Goal: Task Accomplishment & Management: Manage account settings

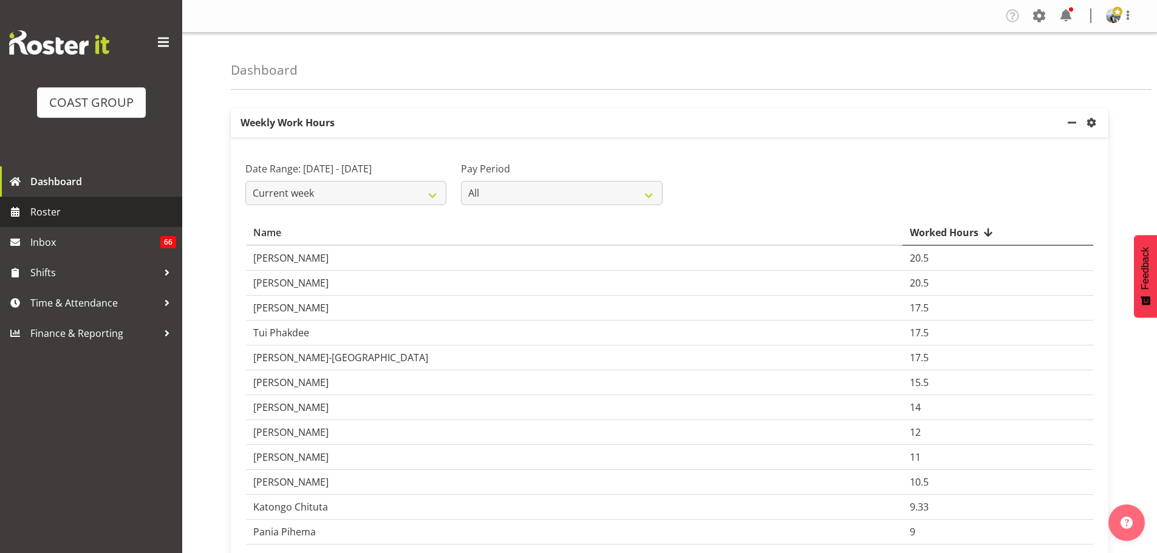
click at [74, 208] on span "Roster" at bounding box center [103, 212] width 146 height 18
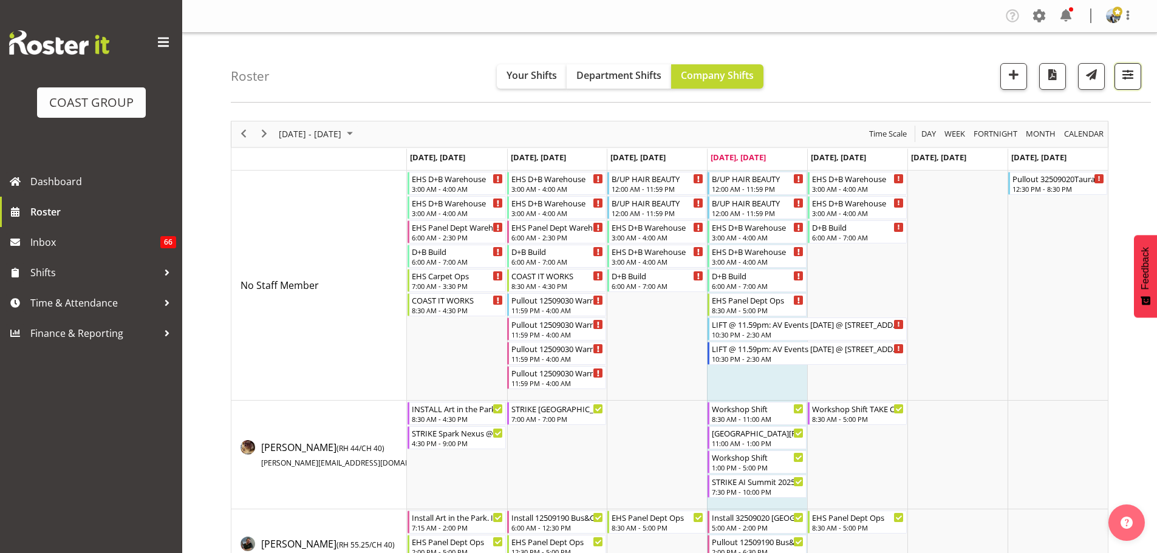
click at [1132, 86] on button "button" at bounding box center [1127, 76] width 27 height 27
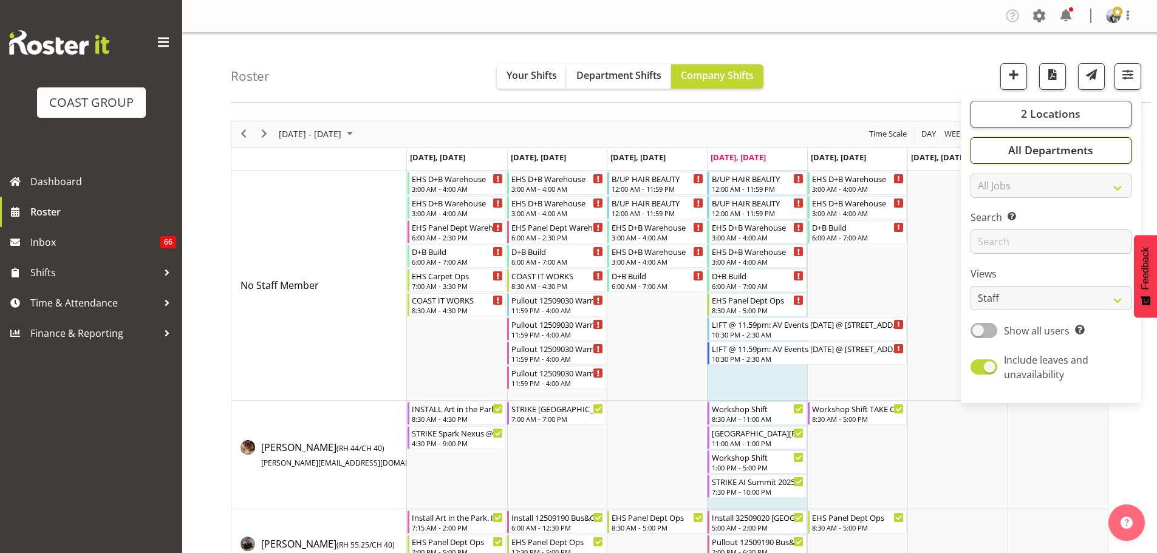
click at [1101, 150] on button "All Departments" at bounding box center [1050, 150] width 161 height 27
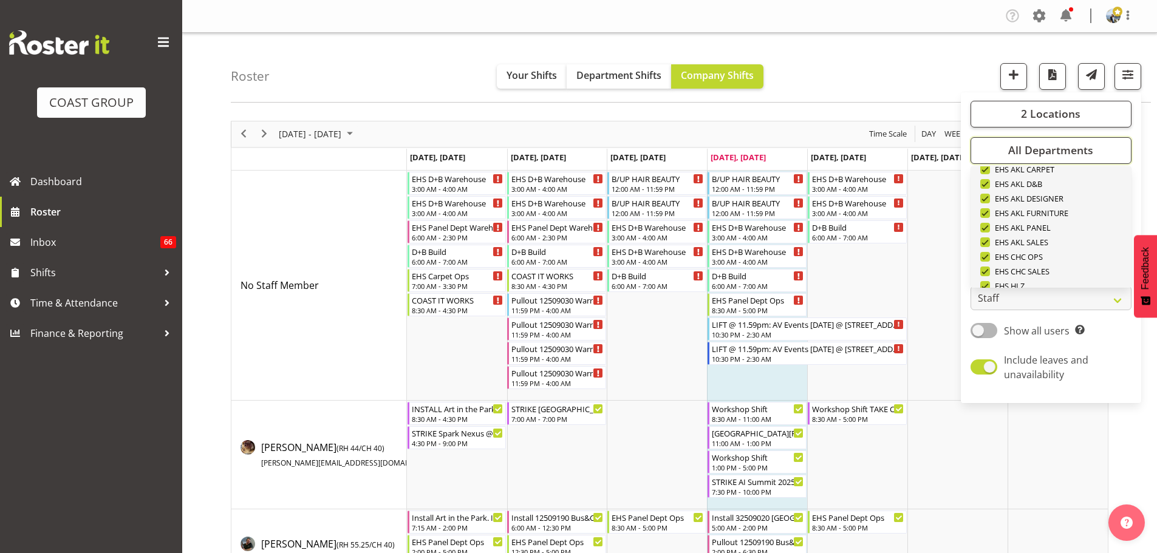
scroll to position [466, 0]
click at [1080, 260] on button "Deselect All" at bounding box center [1064, 268] width 63 height 22
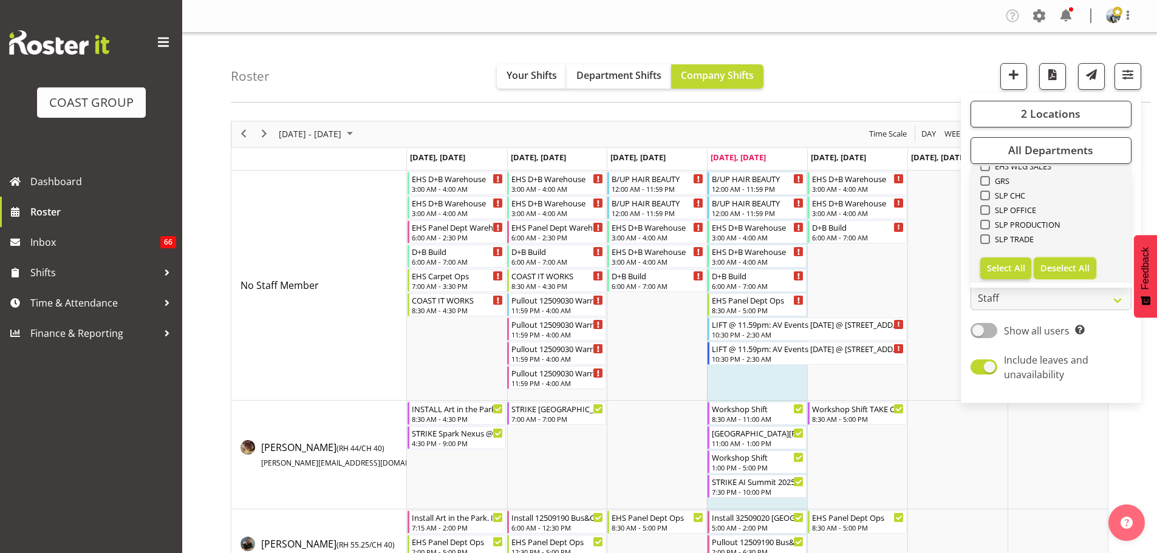
checkbox input "false"
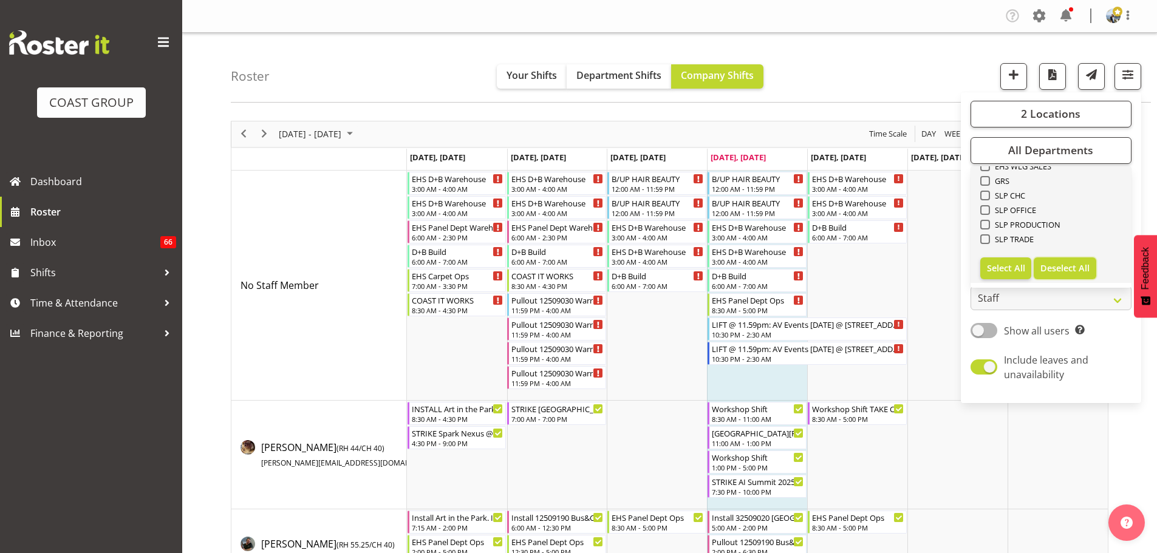
checkbox input "false"
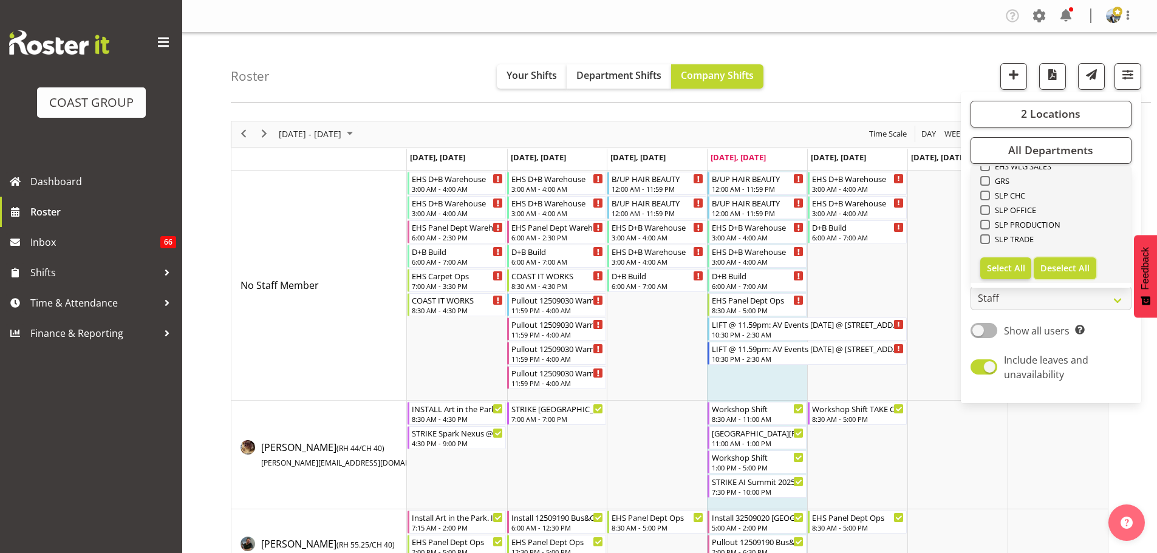
checkbox input "false"
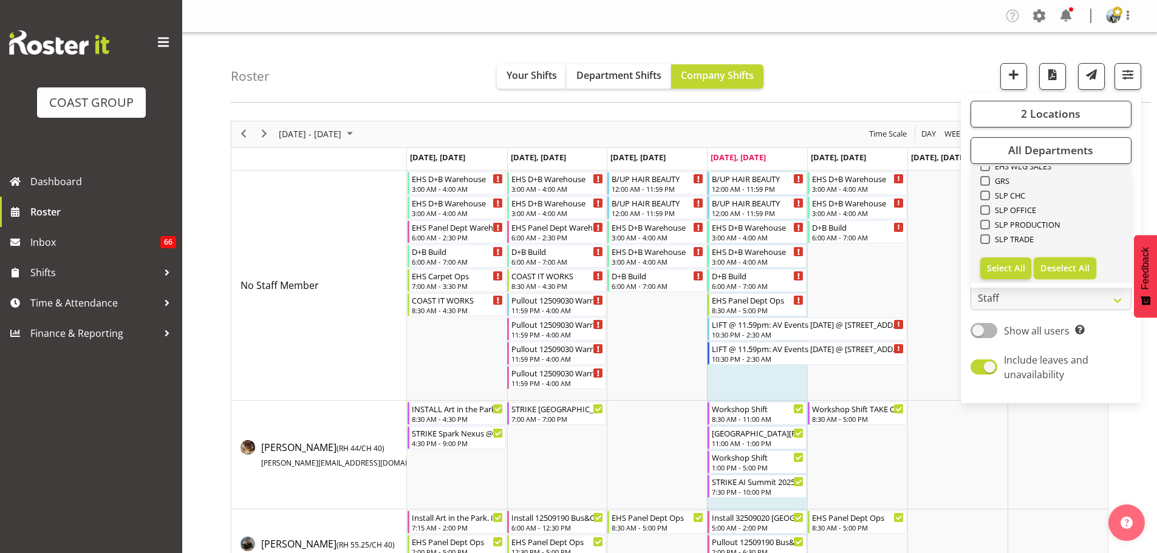
checkbox input "false"
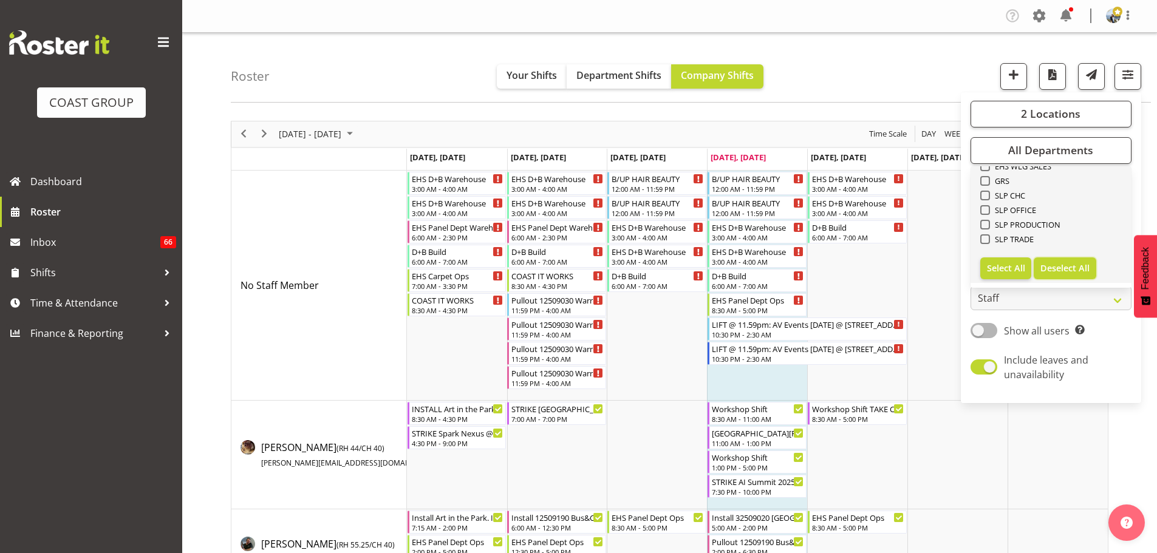
checkbox input "false"
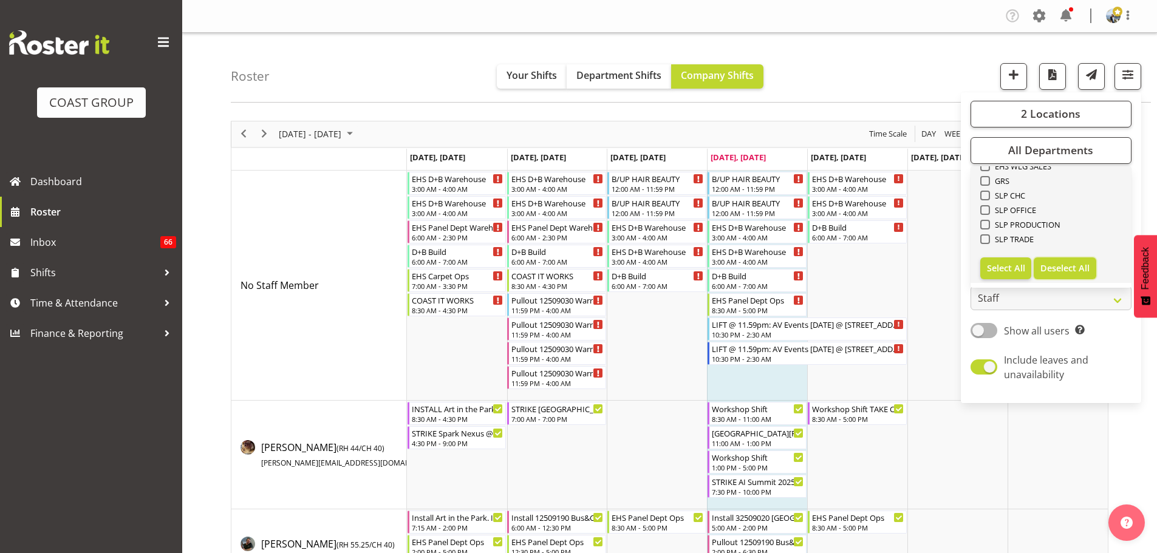
checkbox input "false"
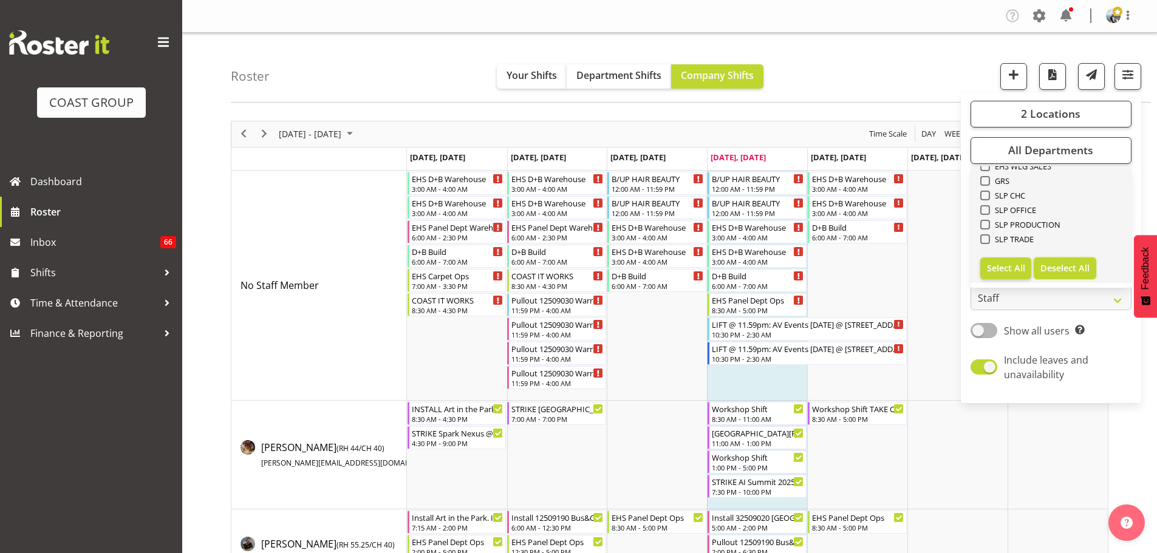
checkbox input "false"
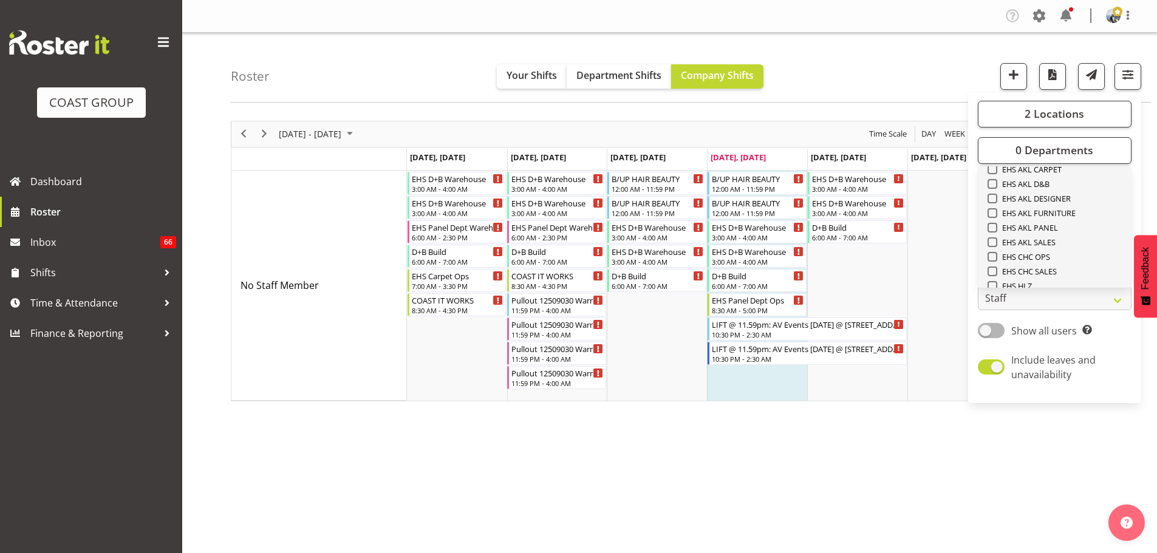
scroll to position [284, 0]
click at [1052, 185] on span "EHS AKL CARPET" at bounding box center [1029, 188] width 65 height 10
click at [995, 185] on input "EHS AKL CARPET" at bounding box center [991, 188] width 8 height 8
checkbox input "true"
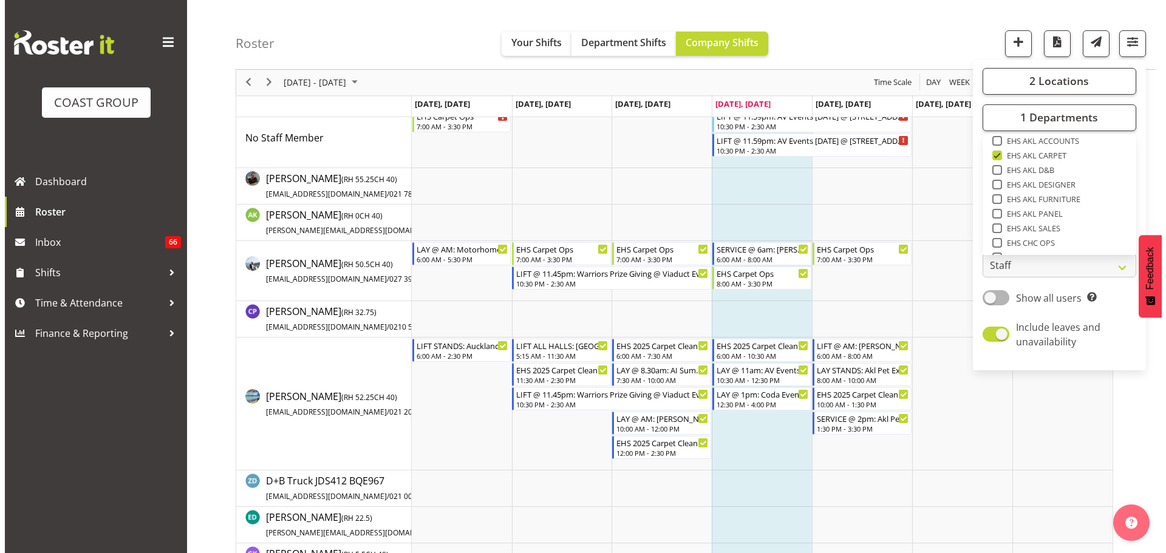
scroll to position [182, 0]
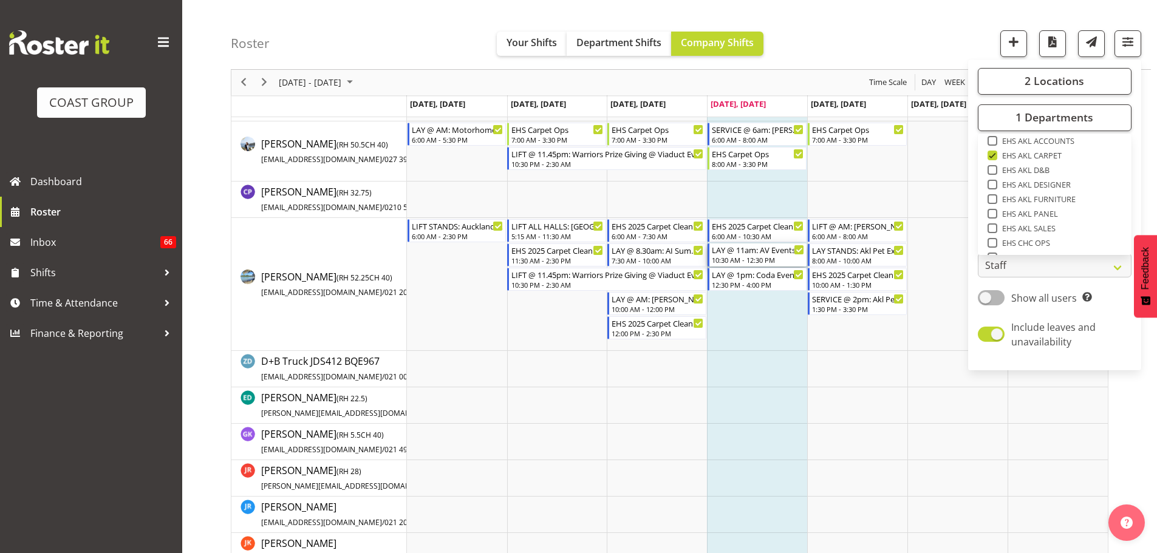
click at [736, 259] on div "10:30 AM - 12:30 PM" at bounding box center [758, 260] width 92 height 10
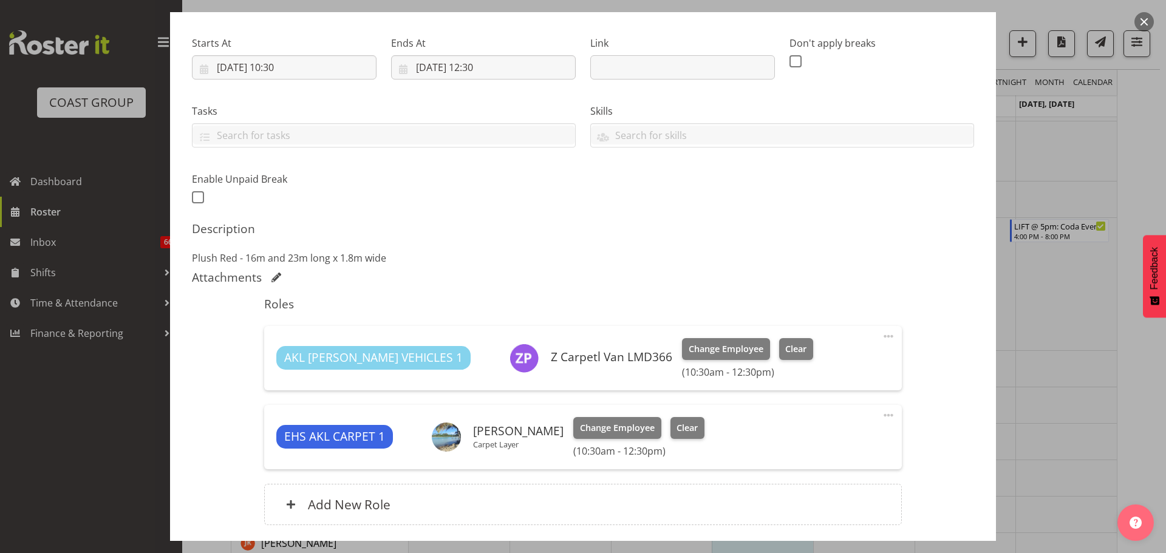
select select "8575"
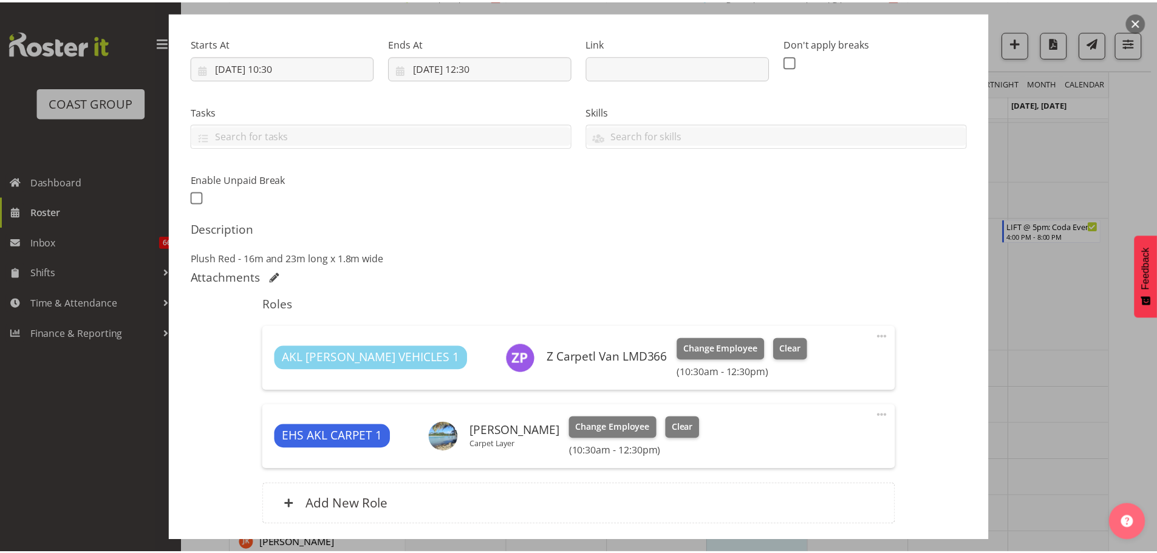
scroll to position [269, 0]
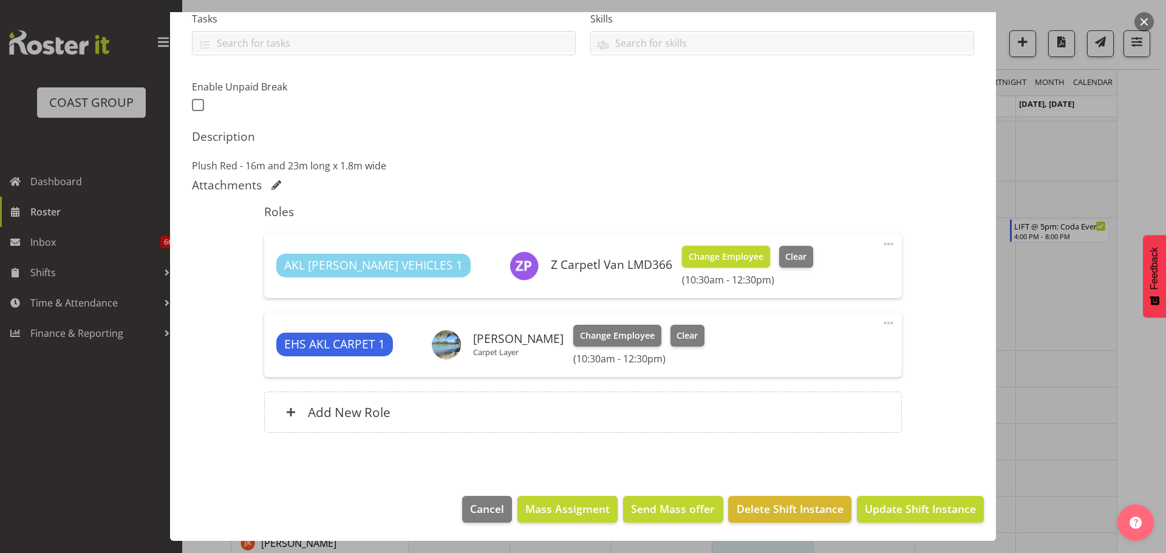
click at [689, 258] on span "Change Employee" at bounding box center [726, 256] width 75 height 13
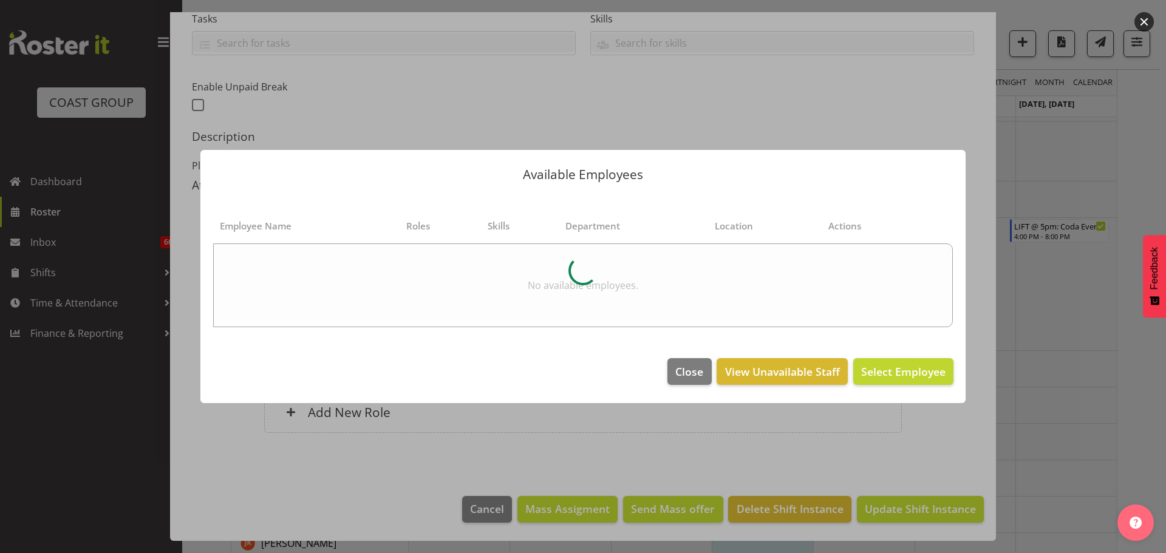
click at [1064, 328] on div at bounding box center [583, 276] width 1166 height 553
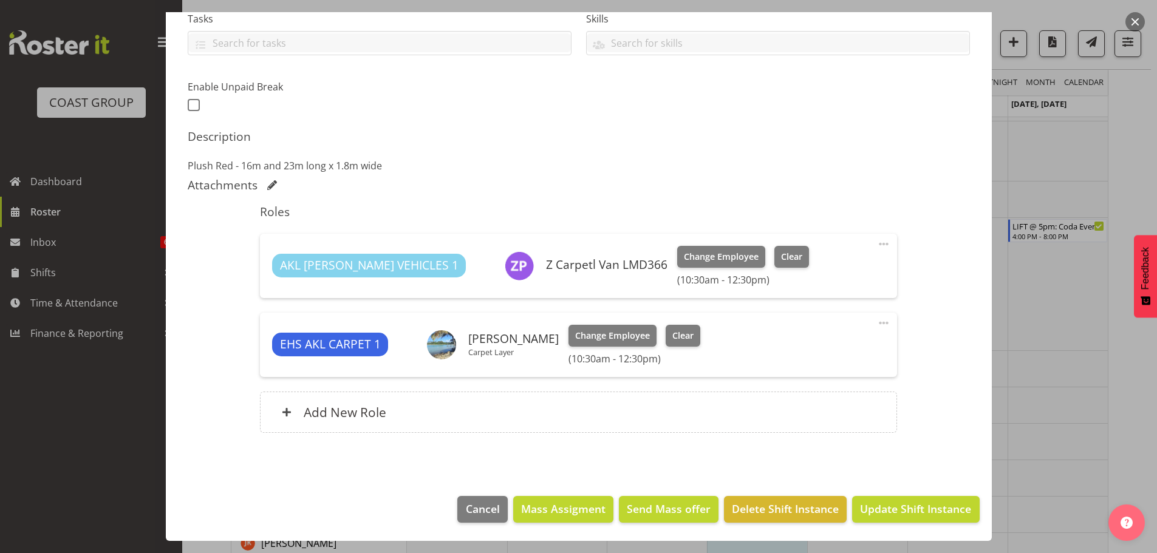
click at [1049, 328] on div at bounding box center [578, 276] width 1157 height 553
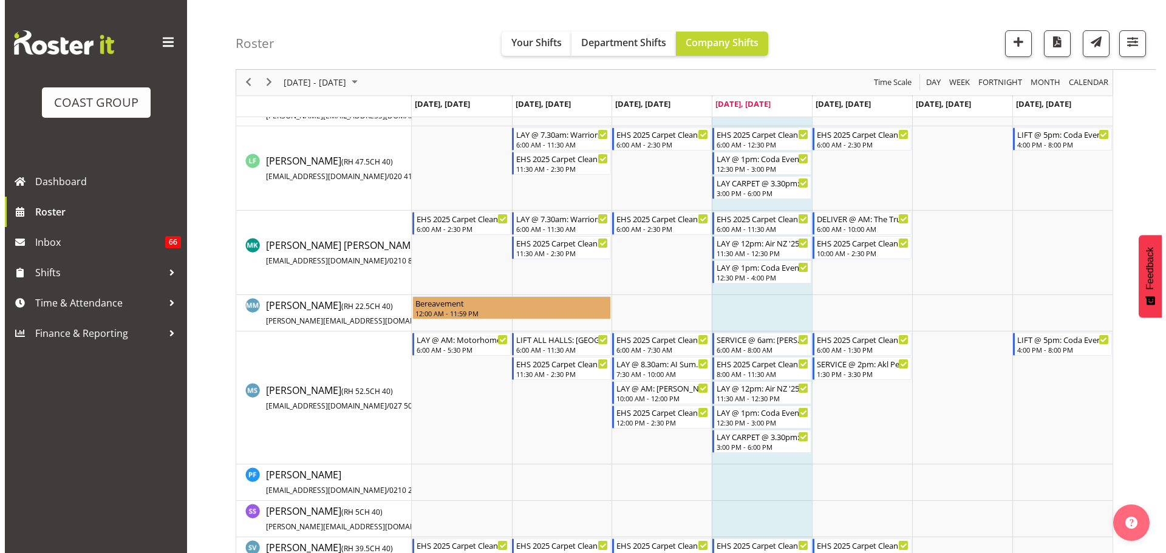
scroll to position [789, 0]
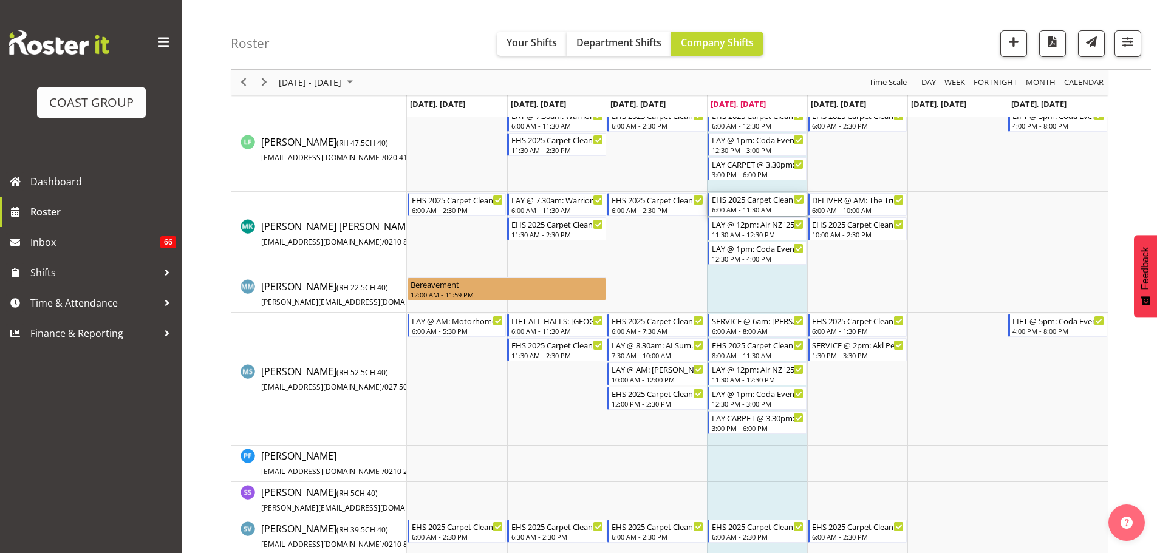
click at [759, 197] on div "EHS 2025 Carpet Cleaning & Maintainence" at bounding box center [758, 199] width 92 height 12
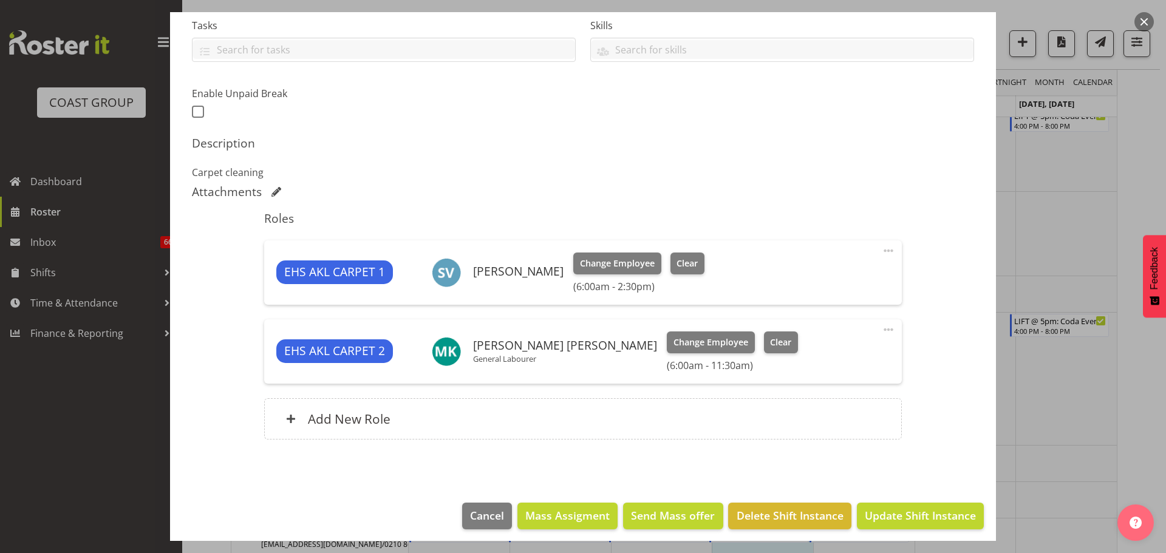
select select "69"
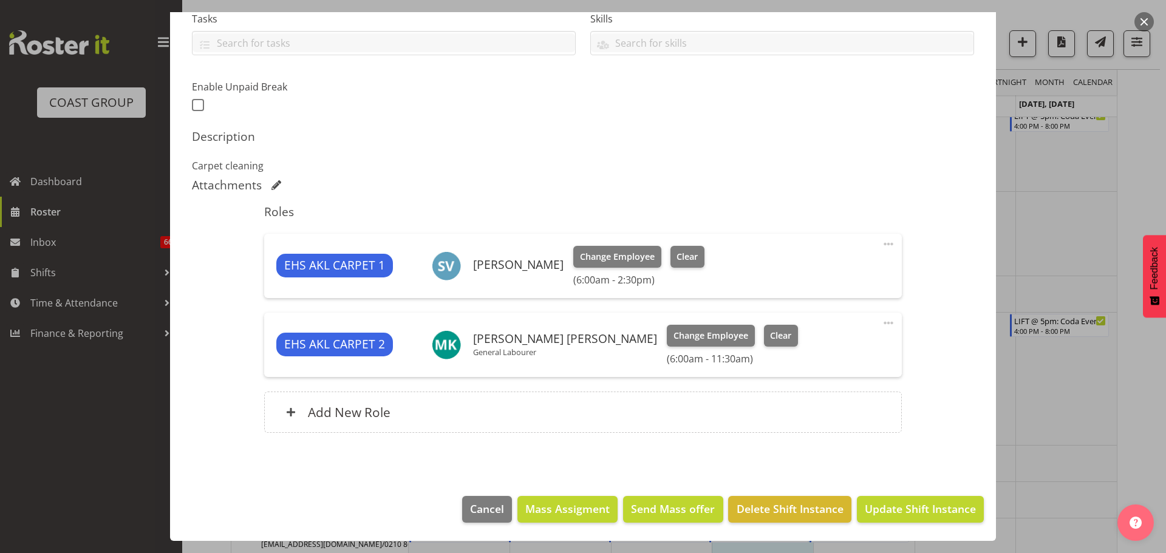
click at [881, 242] on span at bounding box center [888, 244] width 15 height 15
click at [863, 263] on link "Edit" at bounding box center [837, 271] width 117 height 22
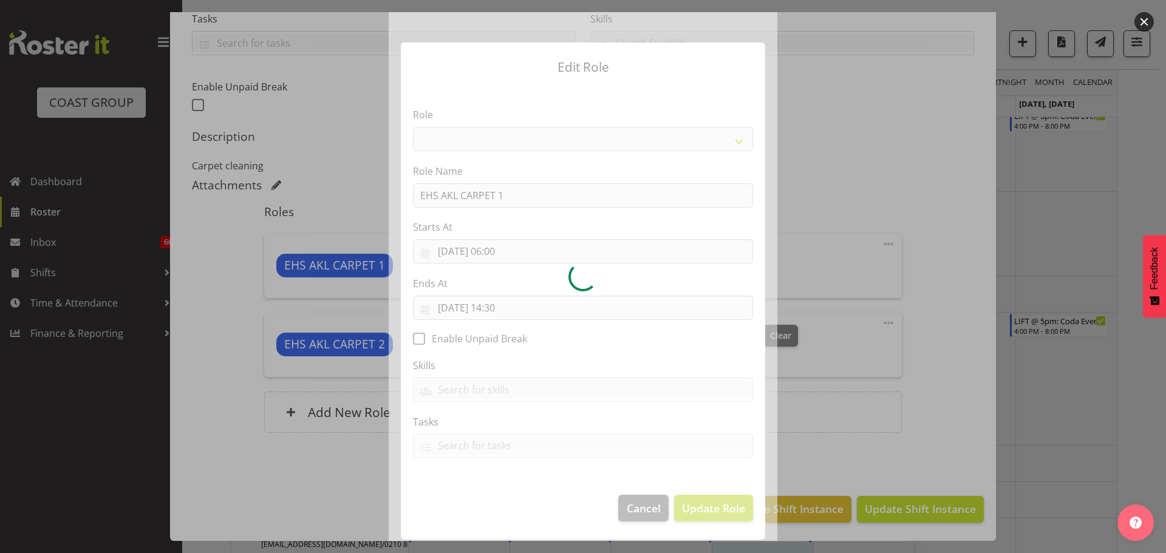
select select "190"
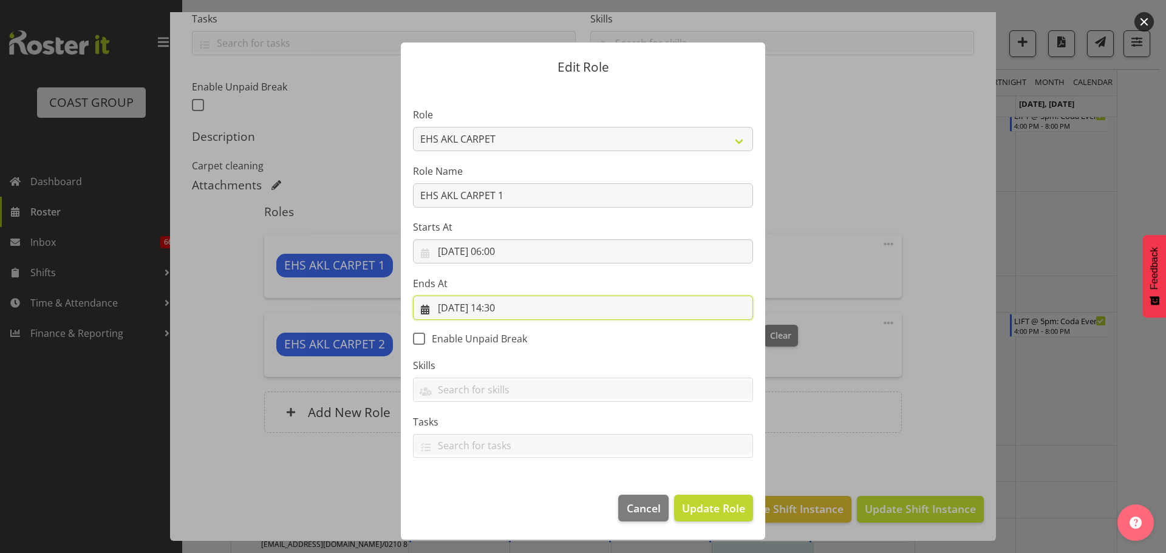
click at [511, 305] on input "[DATE] 14:30" at bounding box center [583, 308] width 340 height 24
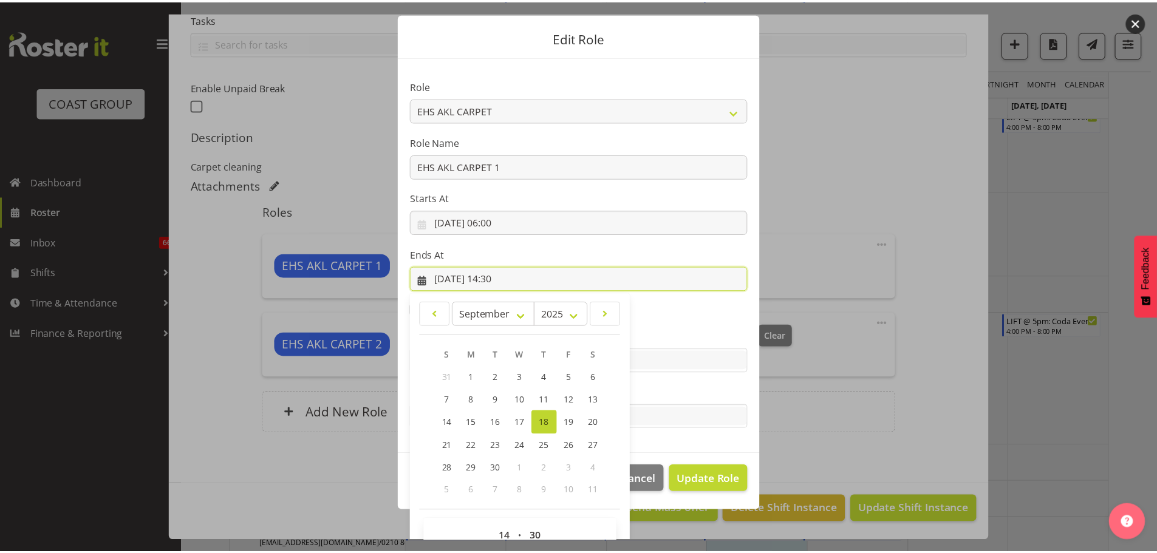
scroll to position [56, 0]
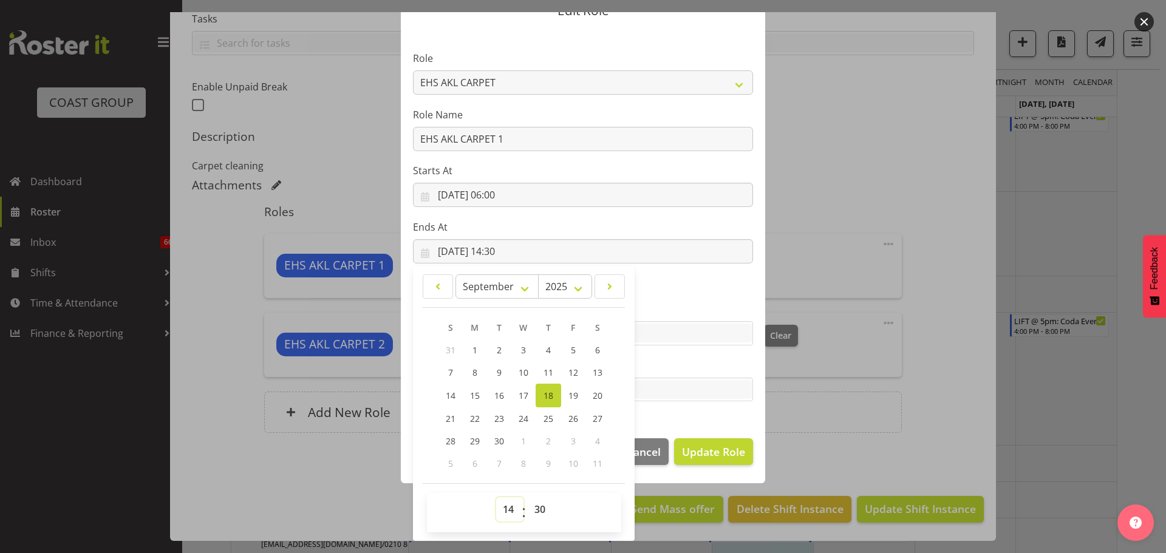
drag, startPoint x: 506, startPoint y: 505, endPoint x: 507, endPoint y: 499, distance: 6.7
click at [506, 505] on select "00 01 02 03 04 05 06 07 08 09 10 11 12 13 14 15 16 17 18 19 20 21 22 23" at bounding box center [509, 509] width 27 height 24
select select "11"
click at [496, 497] on select "00 01 02 03 04 05 06 07 08 09 10 11 12 13 14 15 16 17 18 19 20 21 22 23" at bounding box center [509, 509] width 27 height 24
type input "[DATE] 11:30"
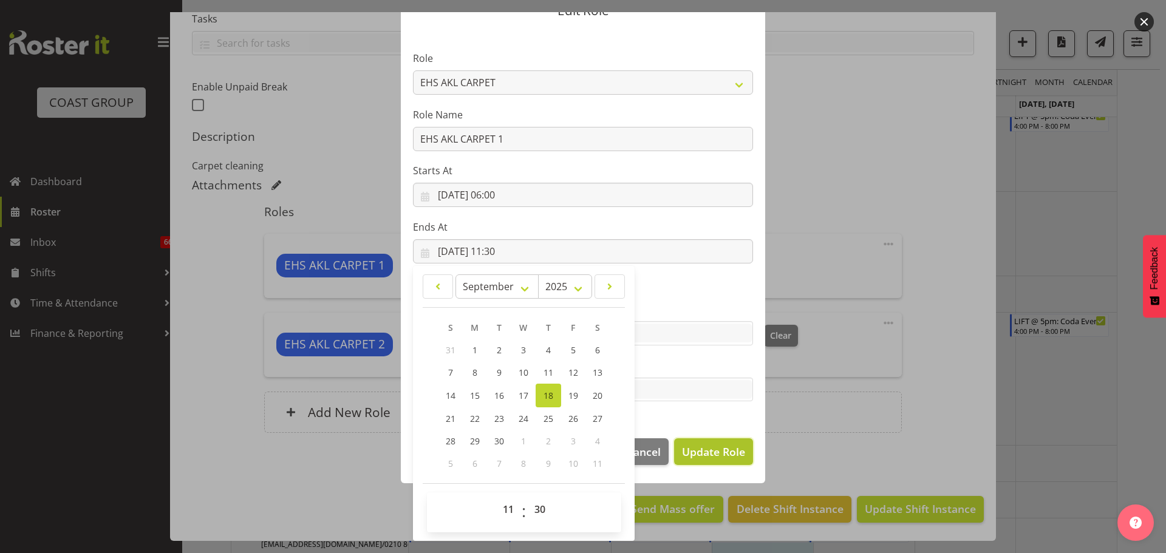
click at [734, 448] on span "Update Role" at bounding box center [713, 452] width 63 height 16
select select
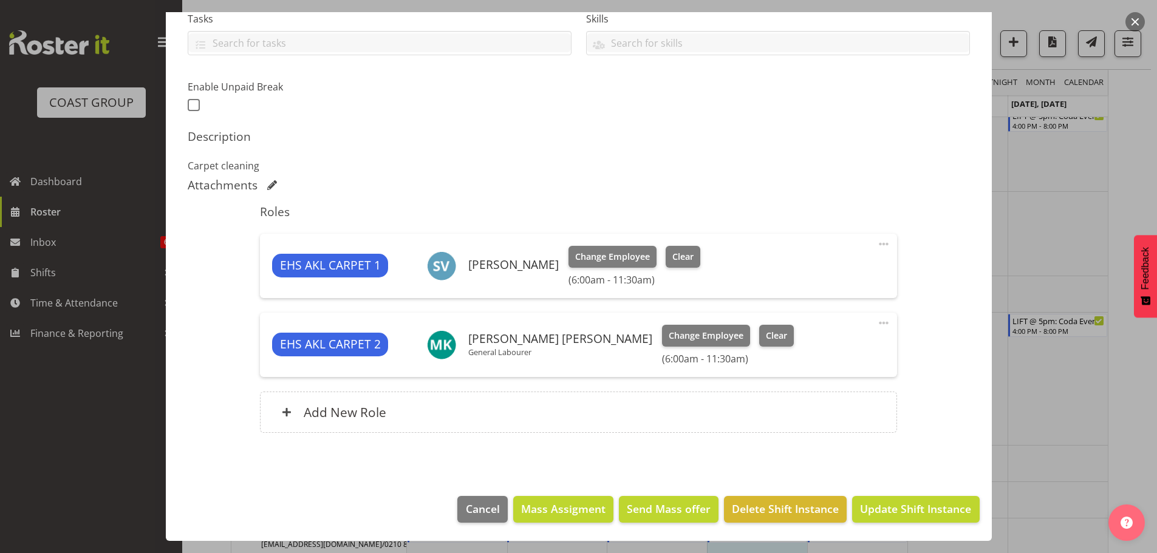
scroll to position [55, 0]
click at [905, 509] on span "Update Shift Instance" at bounding box center [915, 509] width 111 height 16
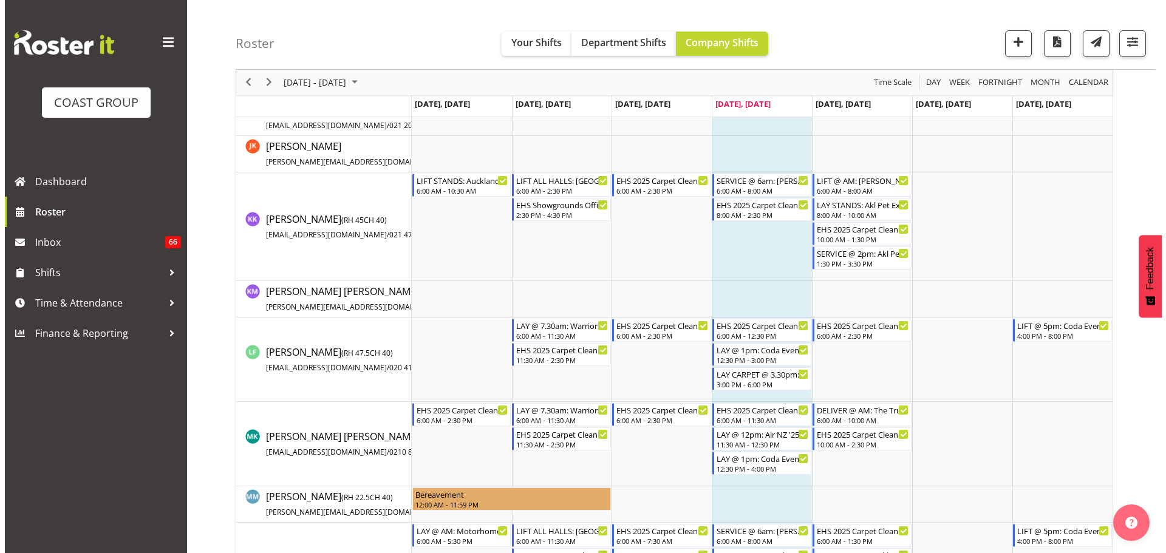
scroll to position [607, 0]
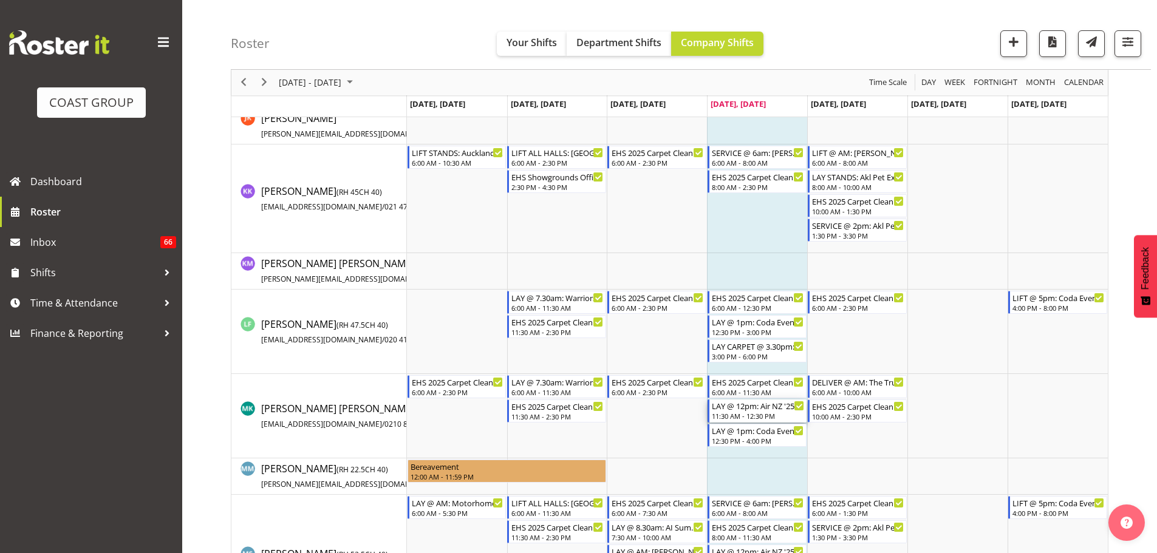
click at [761, 415] on div "11:30 AM - 12:30 PM" at bounding box center [758, 416] width 92 height 10
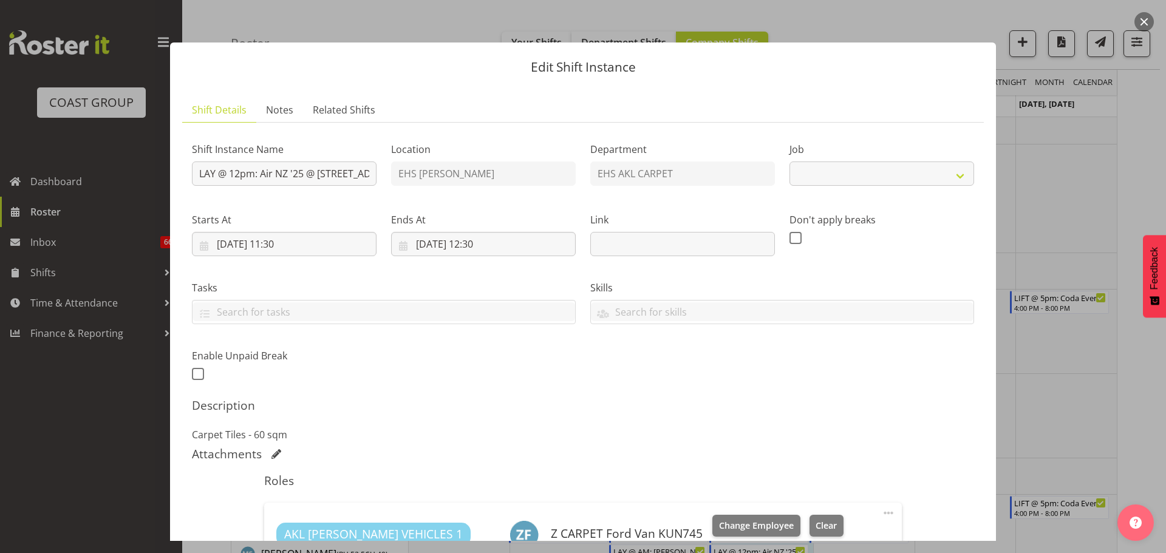
select select "8575"
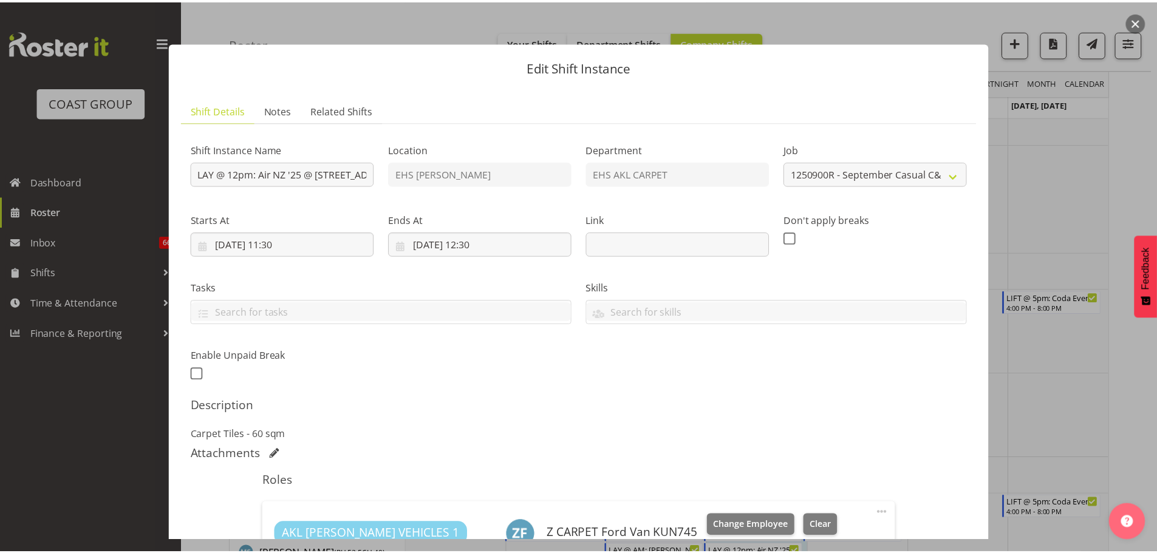
scroll to position [304, 0]
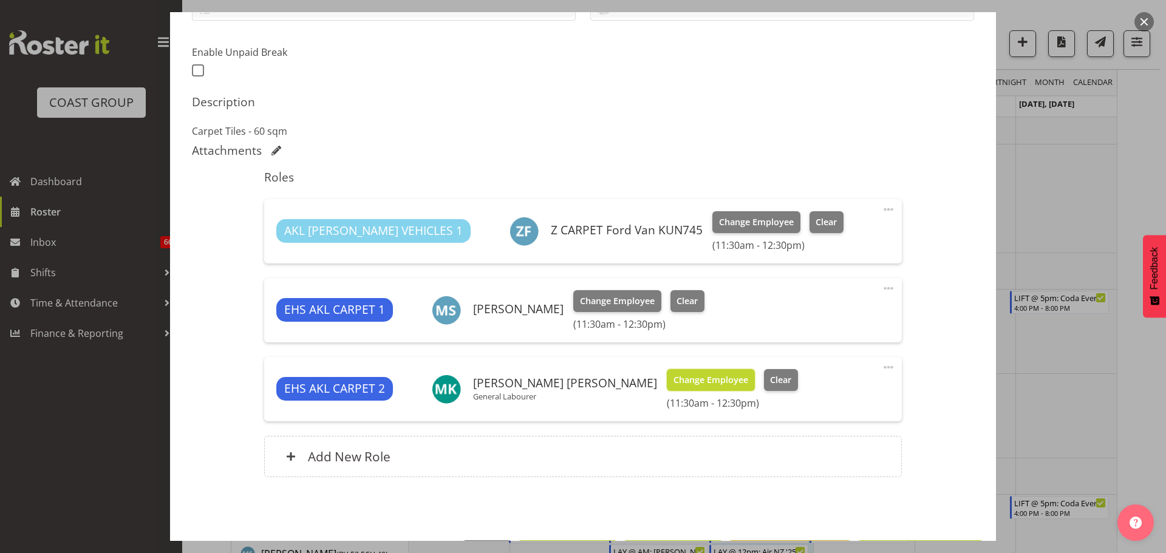
click at [673, 382] on span "Change Employee" at bounding box center [710, 379] width 75 height 13
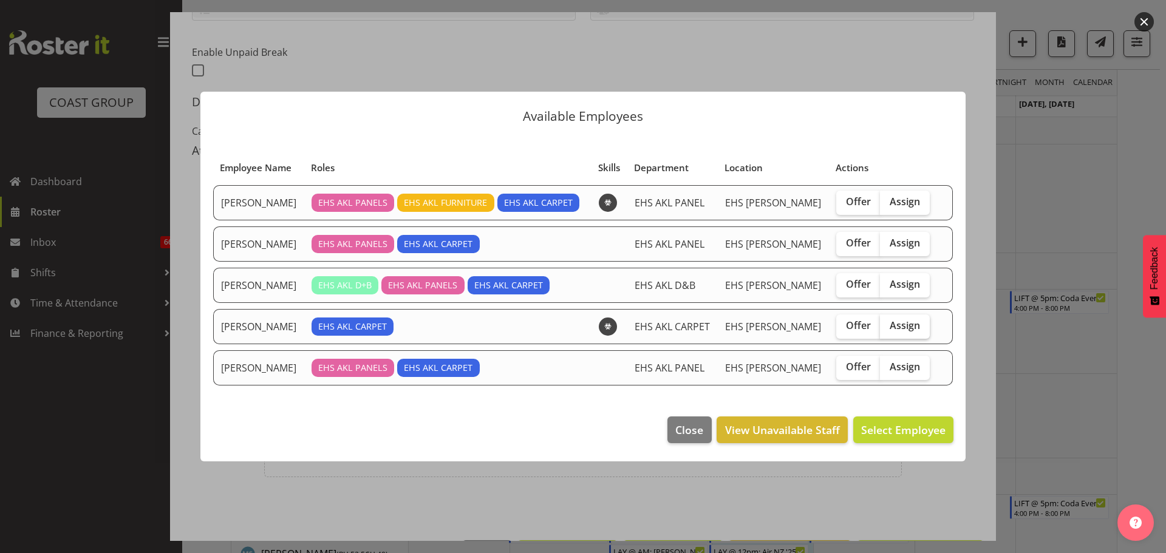
click at [899, 333] on label "Assign" at bounding box center [905, 327] width 50 height 24
click at [888, 330] on input "Assign" at bounding box center [884, 326] width 8 height 8
checkbox input "true"
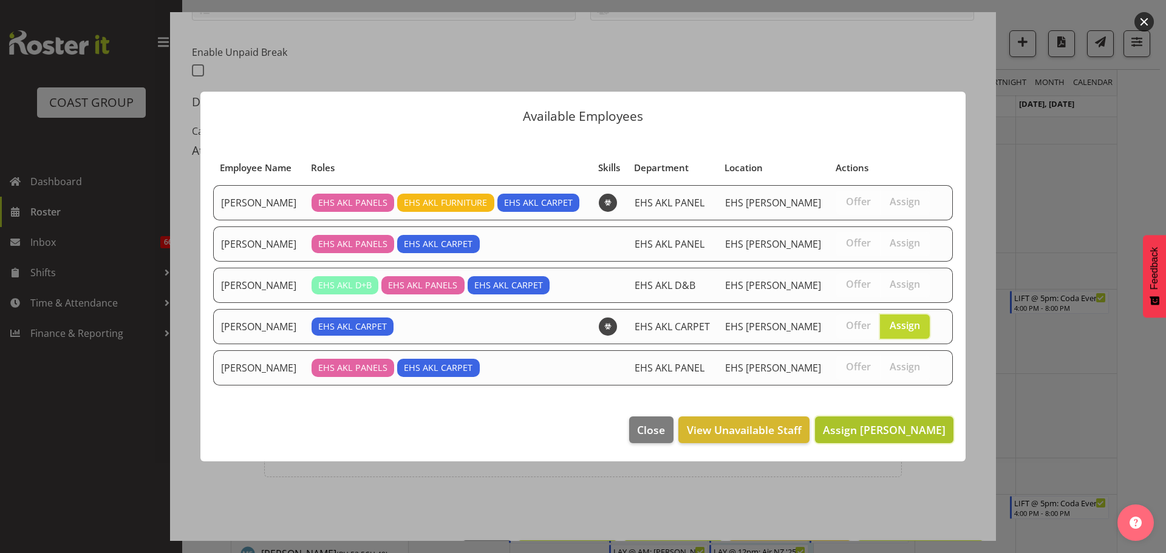
click at [910, 421] on button "Assign [PERSON_NAME]" at bounding box center [884, 430] width 138 height 27
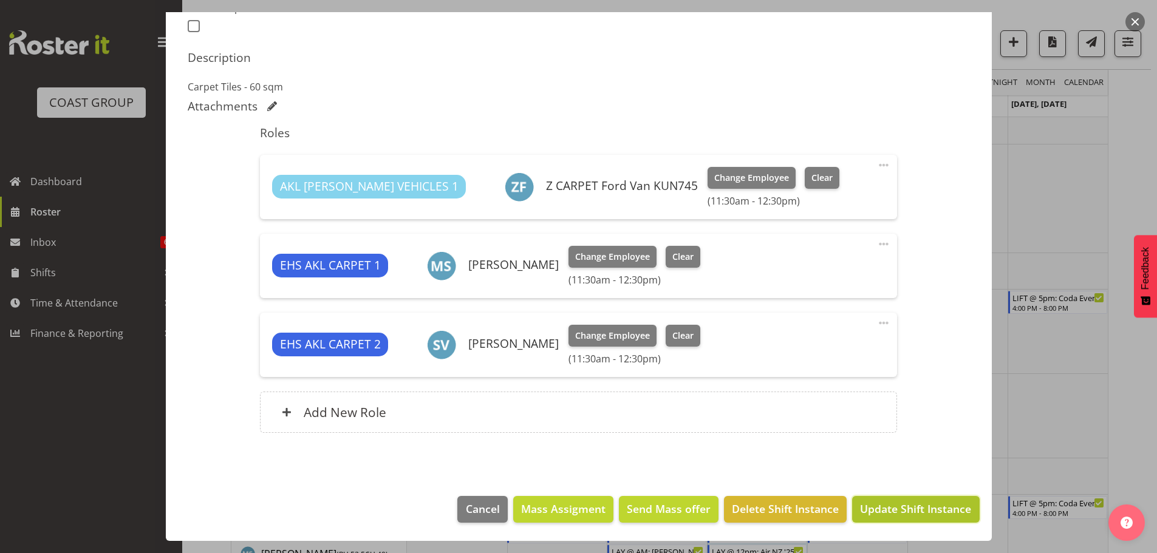
click at [905, 508] on span "Update Shift Instance" at bounding box center [915, 509] width 111 height 16
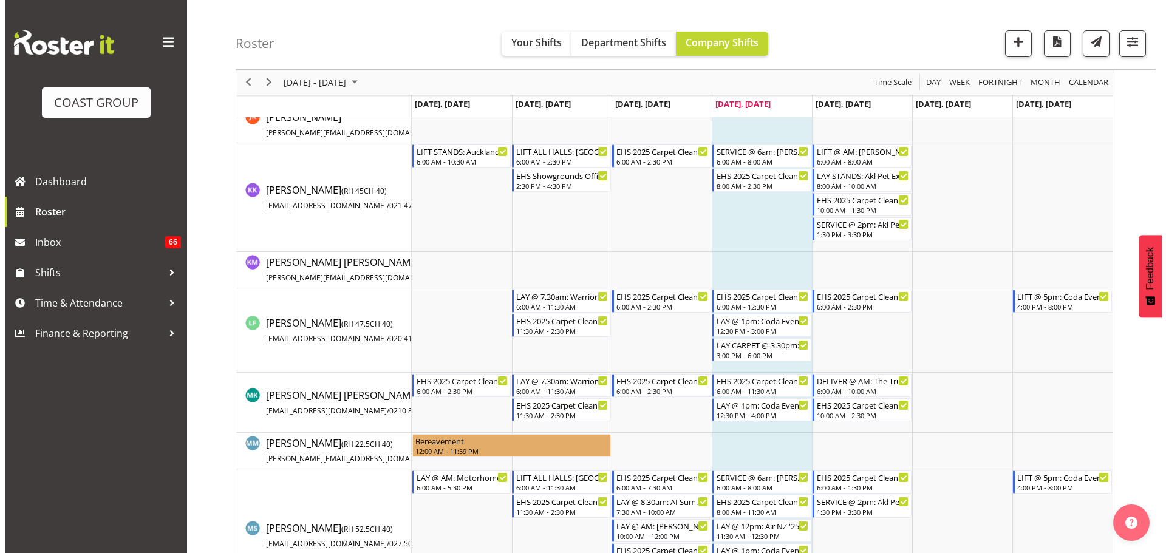
scroll to position [645, 0]
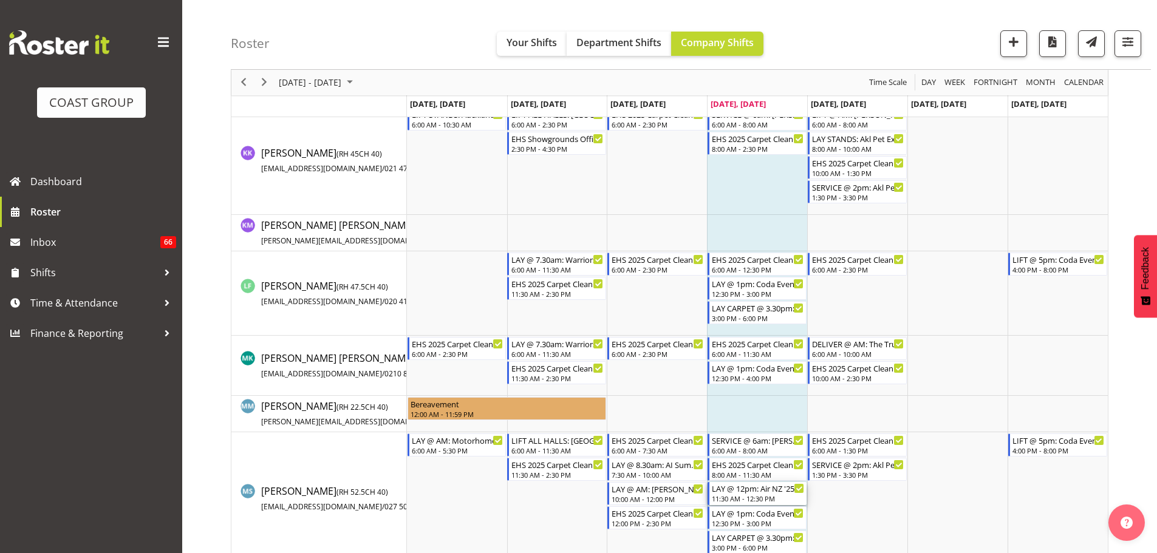
click at [763, 502] on div "11:30 AM - 12:30 PM" at bounding box center [758, 499] width 92 height 10
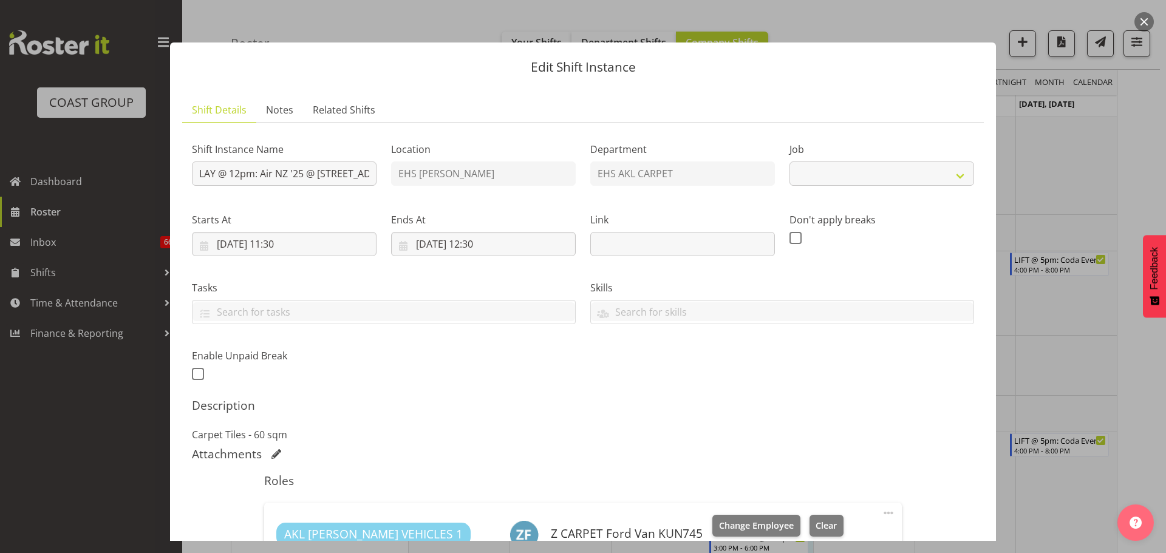
scroll to position [348, 0]
select select "8575"
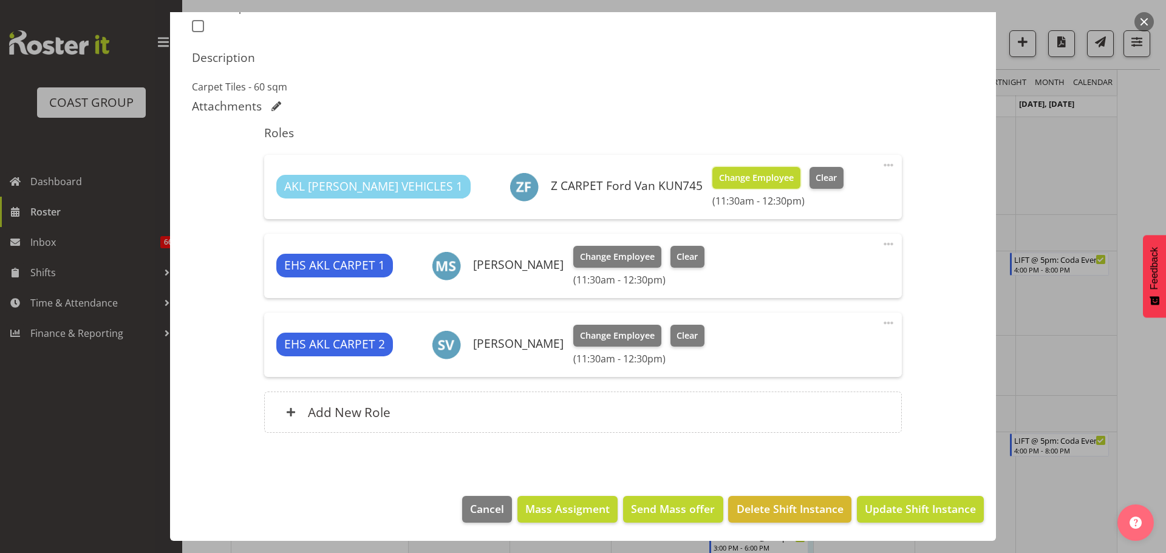
click at [723, 179] on span "Change Employee" at bounding box center [756, 177] width 75 height 13
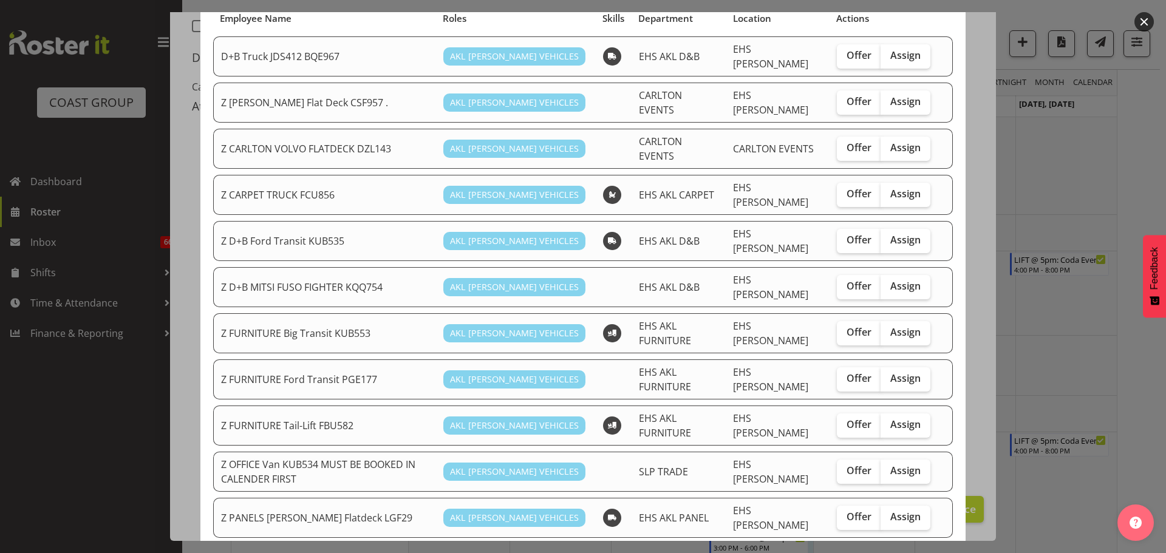
scroll to position [121, 0]
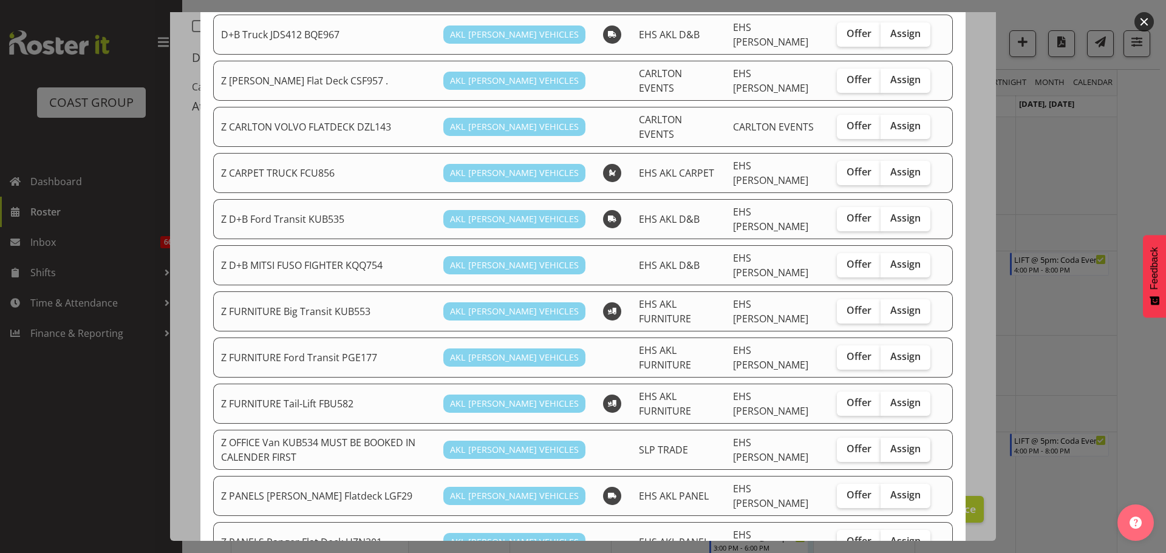
click at [891, 443] on span "Assign" at bounding box center [905, 449] width 30 height 12
click at [888, 445] on input "Assign" at bounding box center [884, 449] width 8 height 8
checkbox input "true"
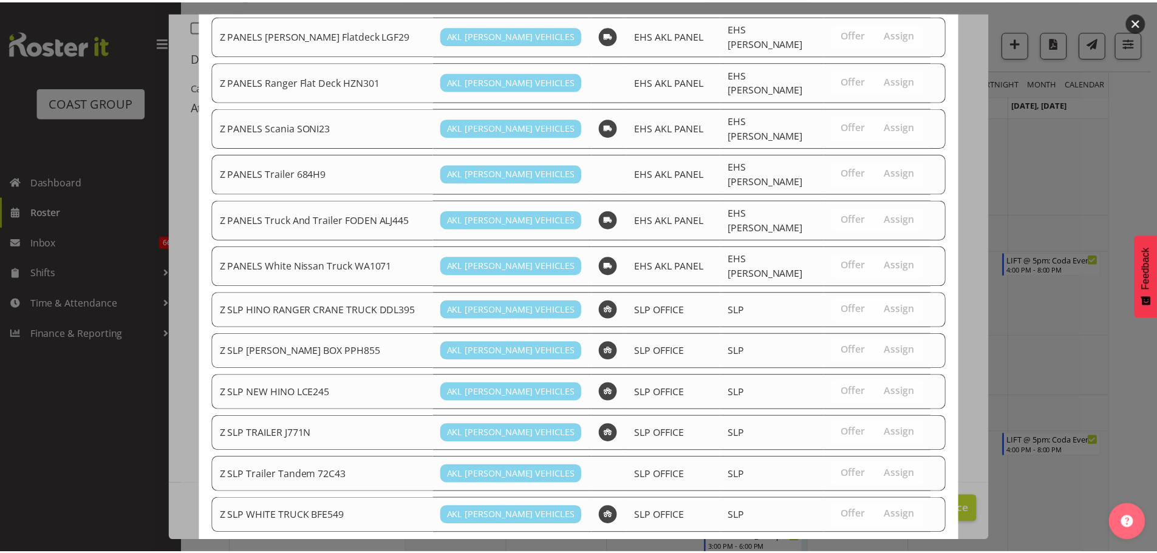
scroll to position [597, 0]
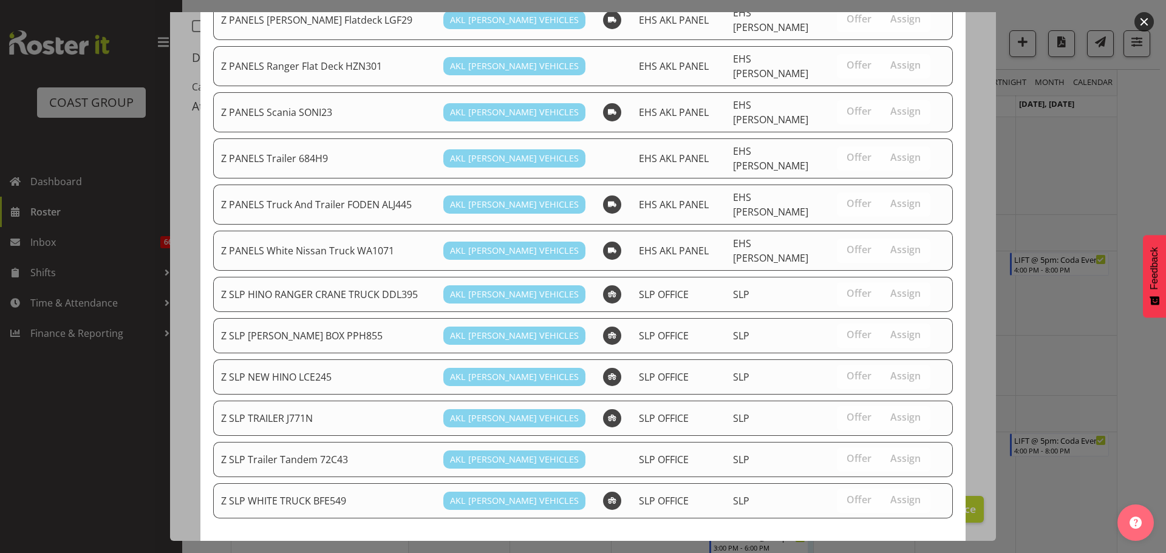
click at [933, 553] on span "Assign Z OFFICE Van KUB534 MUST BE BOOKED IN CALENDER FIRST" at bounding box center [771, 563] width 347 height 15
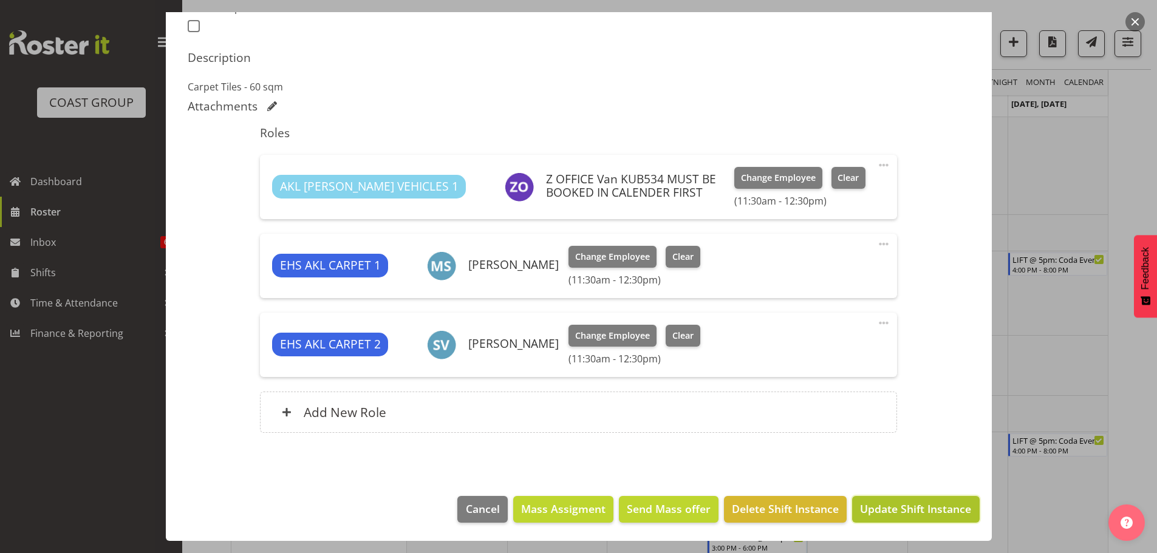
click at [941, 509] on span "Update Shift Instance" at bounding box center [915, 509] width 111 height 16
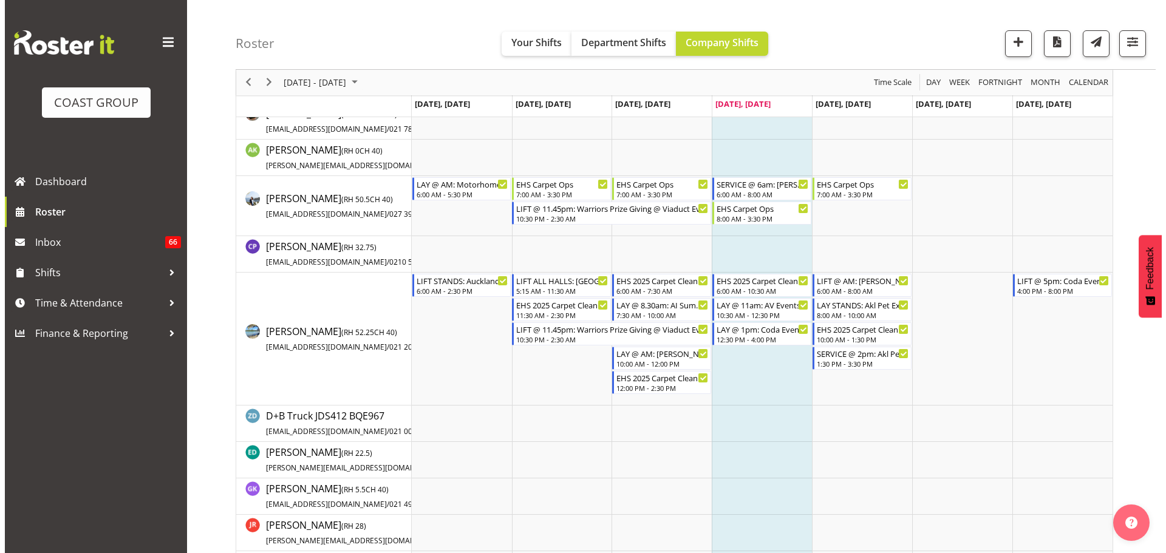
scroll to position [16, 0]
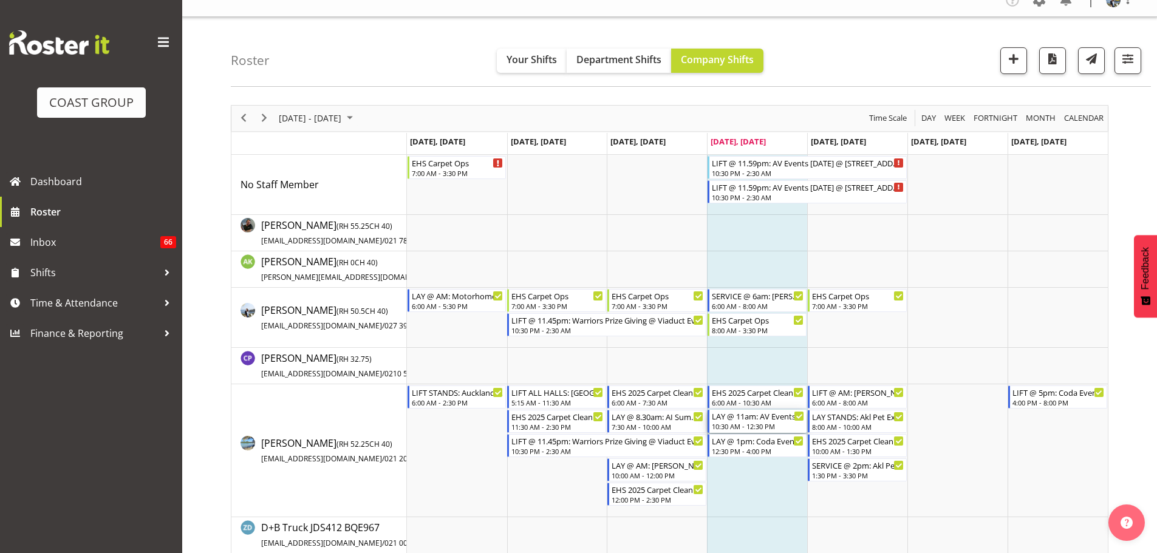
click at [759, 423] on div "10:30 AM - 12:30 PM" at bounding box center [758, 426] width 92 height 10
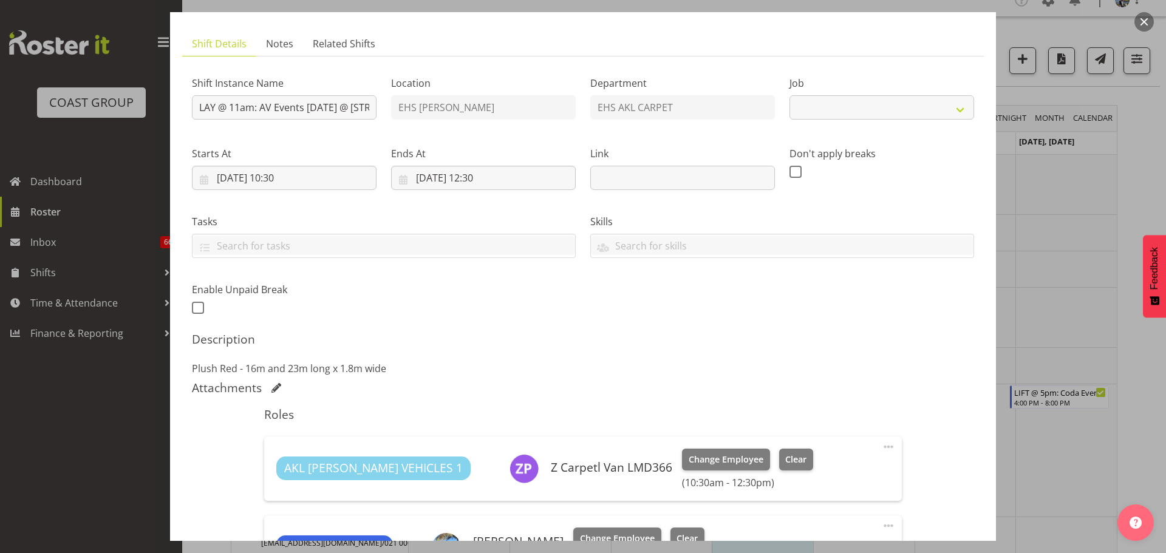
select select "8575"
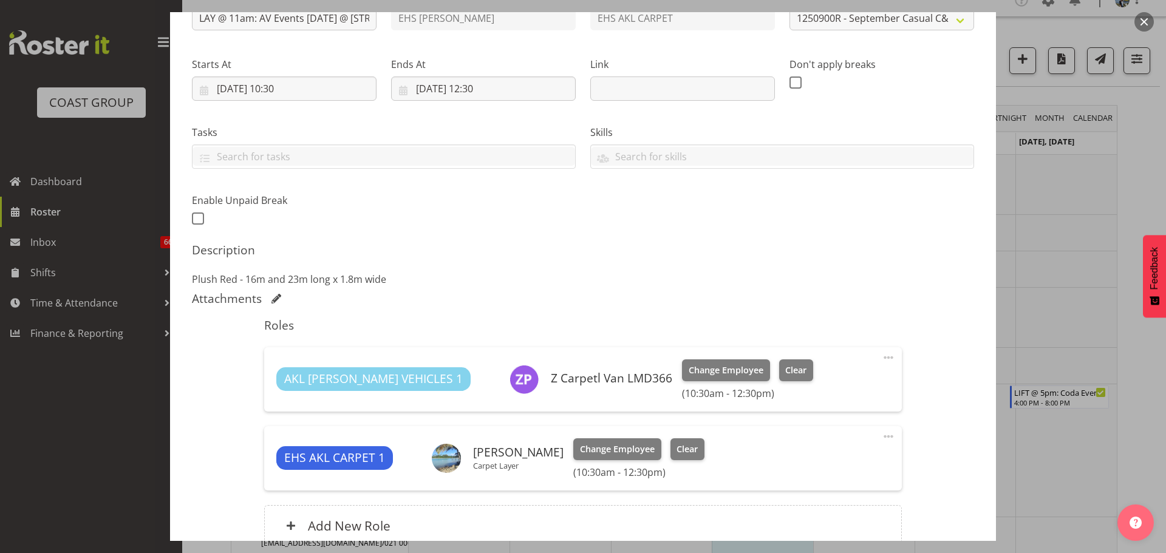
scroll to position [269, 0]
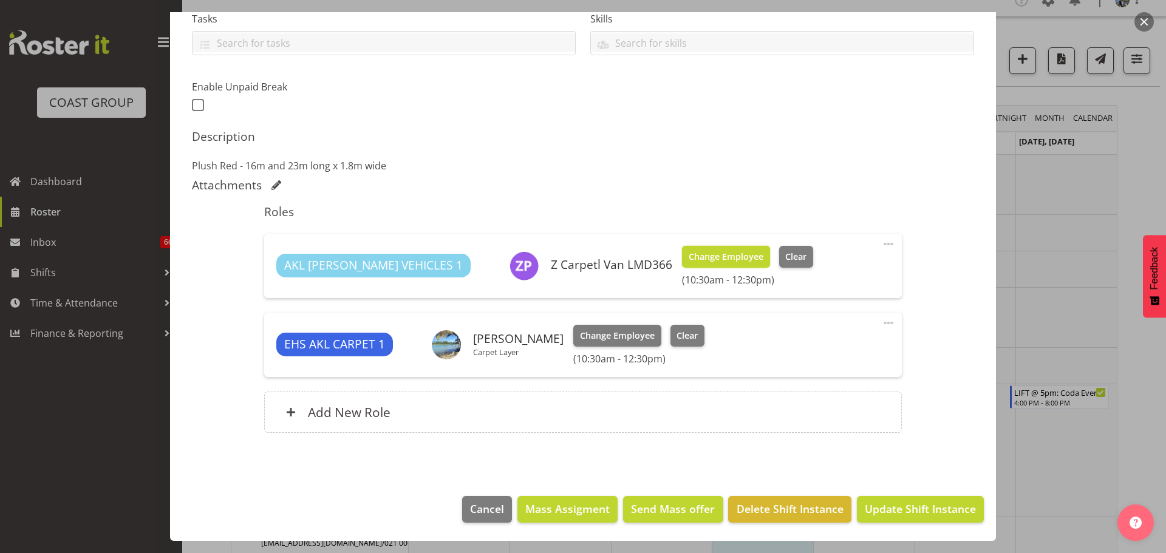
click at [689, 261] on span "Change Employee" at bounding box center [726, 256] width 75 height 13
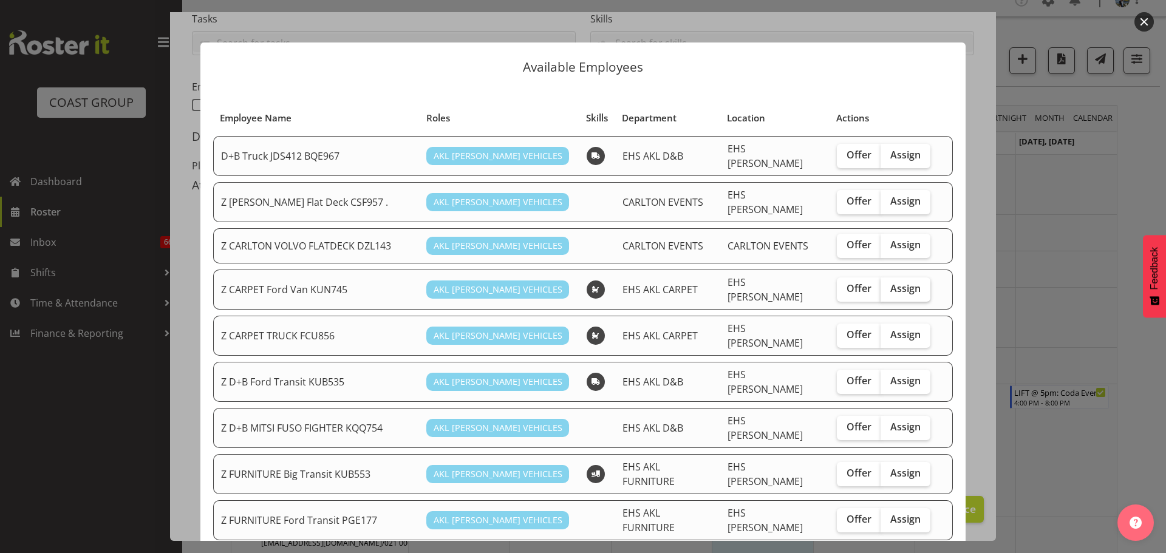
click at [892, 282] on label "Assign" at bounding box center [905, 289] width 50 height 24
click at [888, 285] on input "Assign" at bounding box center [884, 289] width 8 height 8
checkbox input "true"
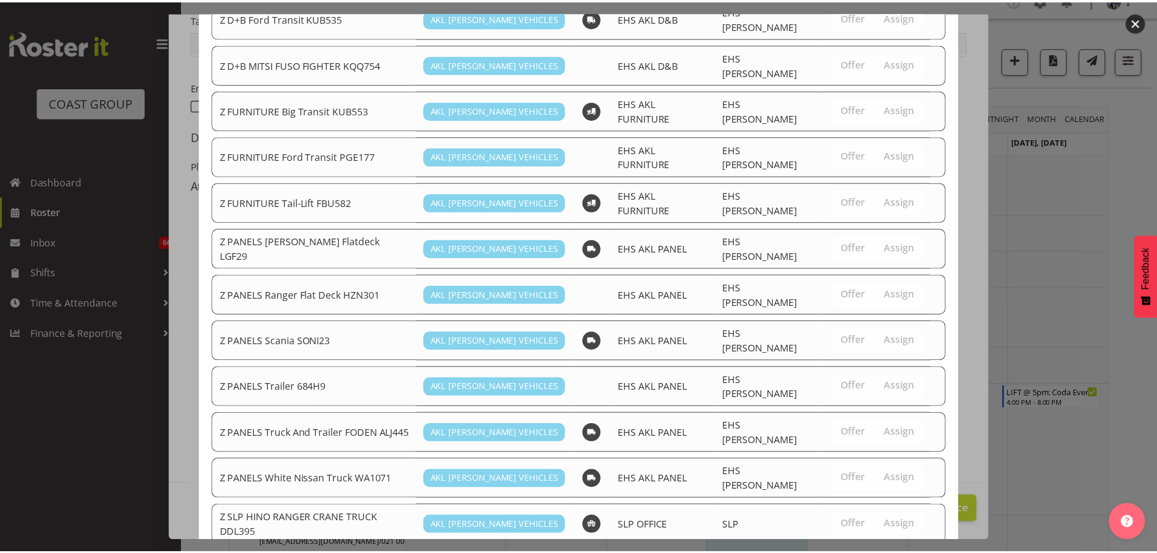
scroll to position [573, 0]
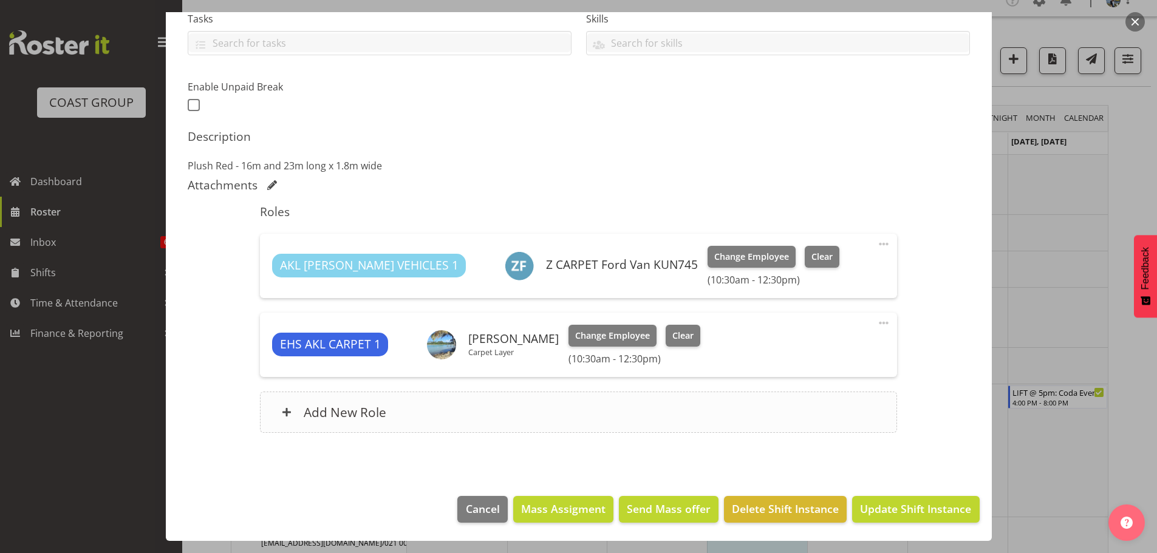
click at [613, 400] on div "Add New Role" at bounding box center [578, 412] width 637 height 41
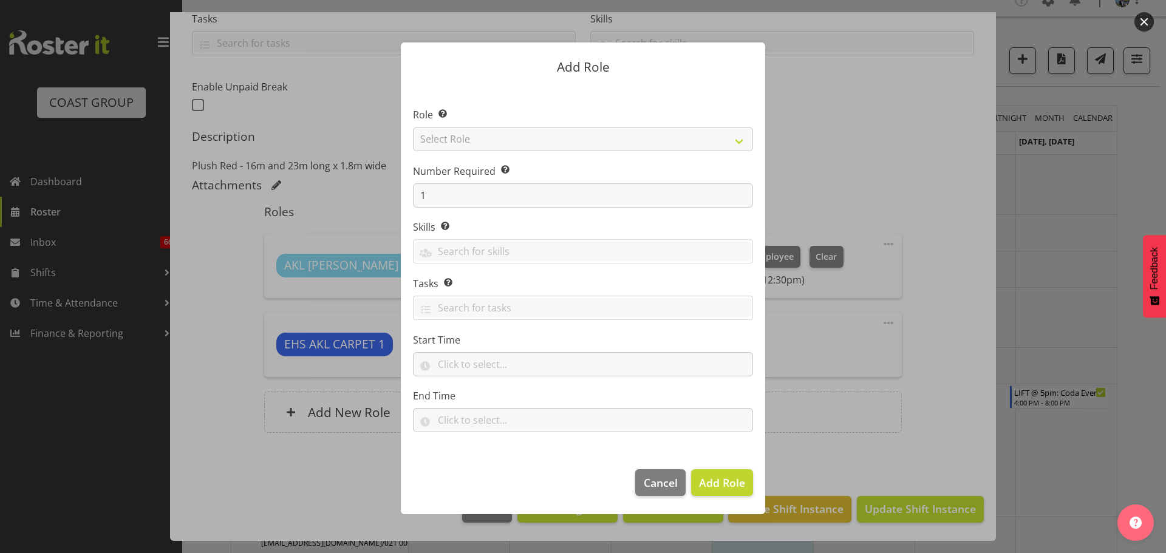
click at [582, 151] on section "Role Select the role you wish to add to the shift. Select Role ACCOUNT MANAGER …" at bounding box center [583, 272] width 364 height 372
click at [582, 143] on select "Select Role ACCOUNT MANAGER ACCOUNT MANAGER DW ACCOUNTS [PERSON_NAME] VEHICLES …" at bounding box center [583, 139] width 340 height 24
select select "190"
click at [413, 127] on select "Select Role ACCOUNT MANAGER ACCOUNT MANAGER DW ACCOUNTS [PERSON_NAME] VEHICLES …" at bounding box center [583, 139] width 340 height 24
click at [719, 492] on button "Add Role" at bounding box center [722, 482] width 62 height 27
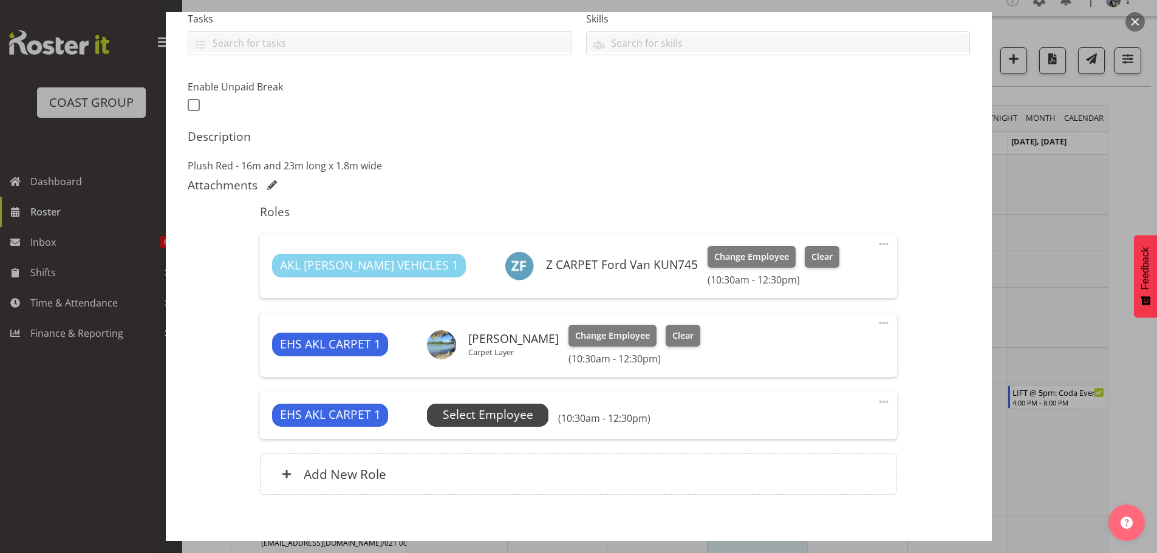
click at [520, 409] on span "Select Employee" at bounding box center [488, 415] width 90 height 18
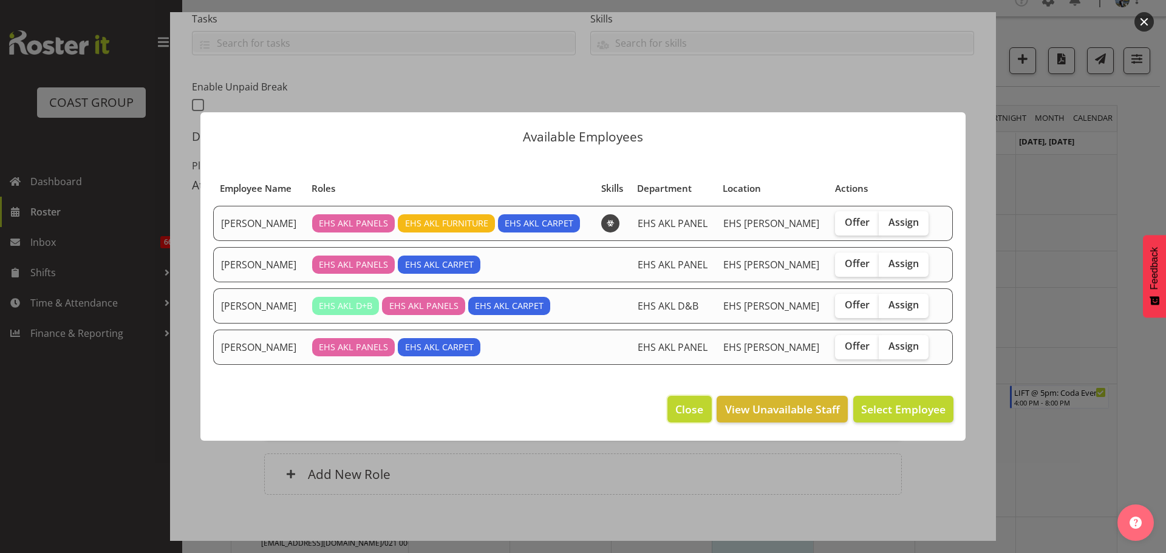
click at [692, 406] on span "Close" at bounding box center [689, 409] width 28 height 16
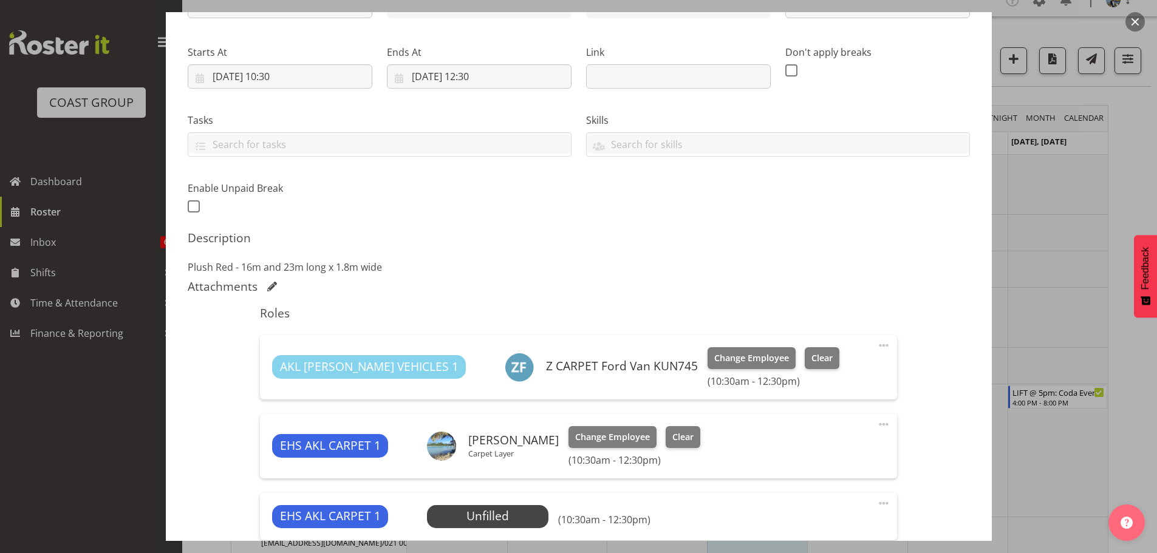
scroll to position [148, 0]
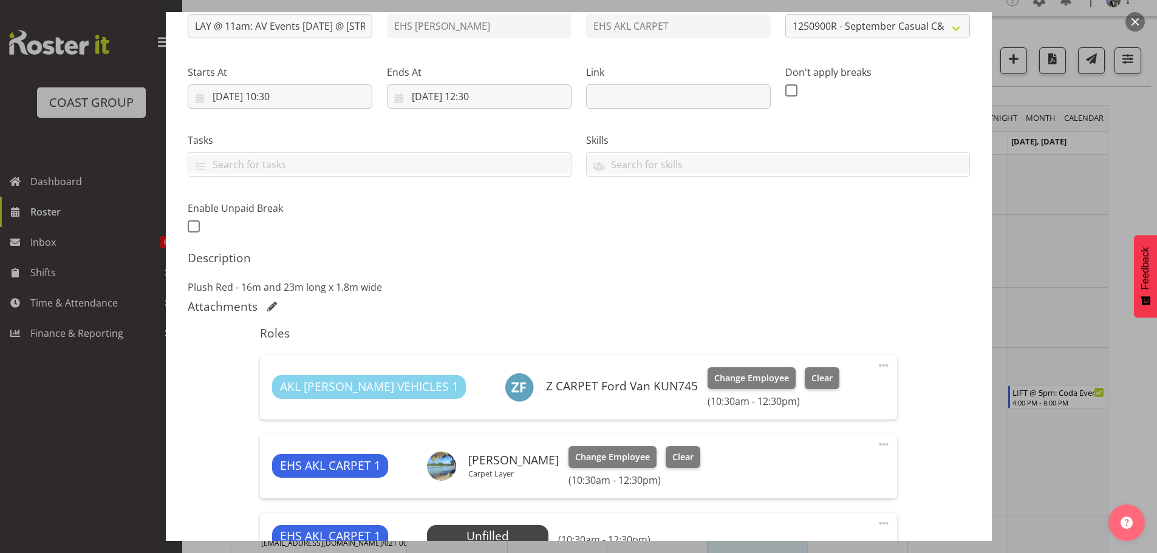
click at [1081, 328] on div at bounding box center [578, 276] width 1157 height 553
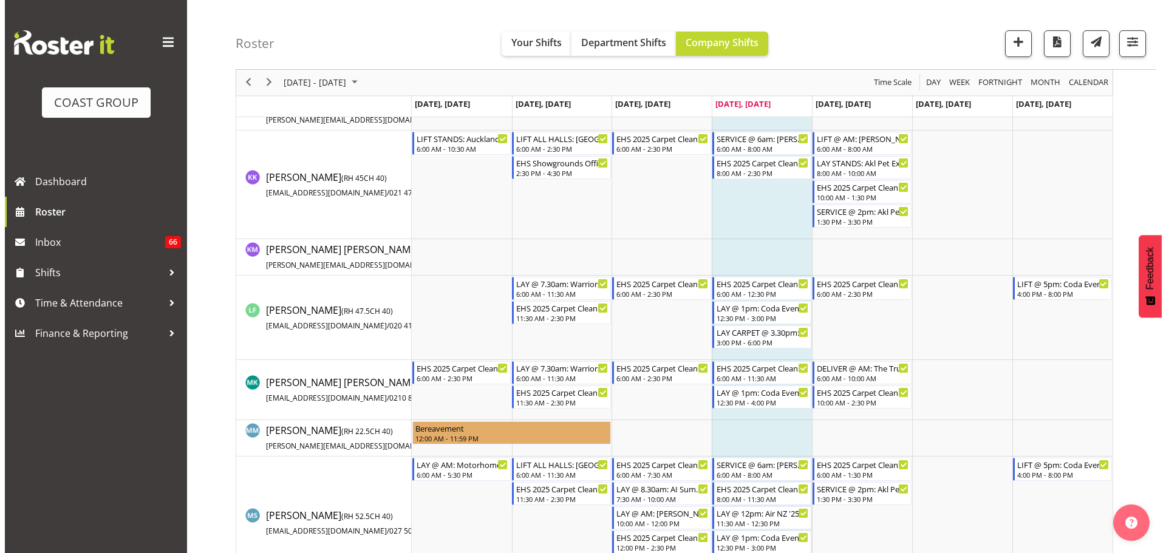
scroll to position [623, 0]
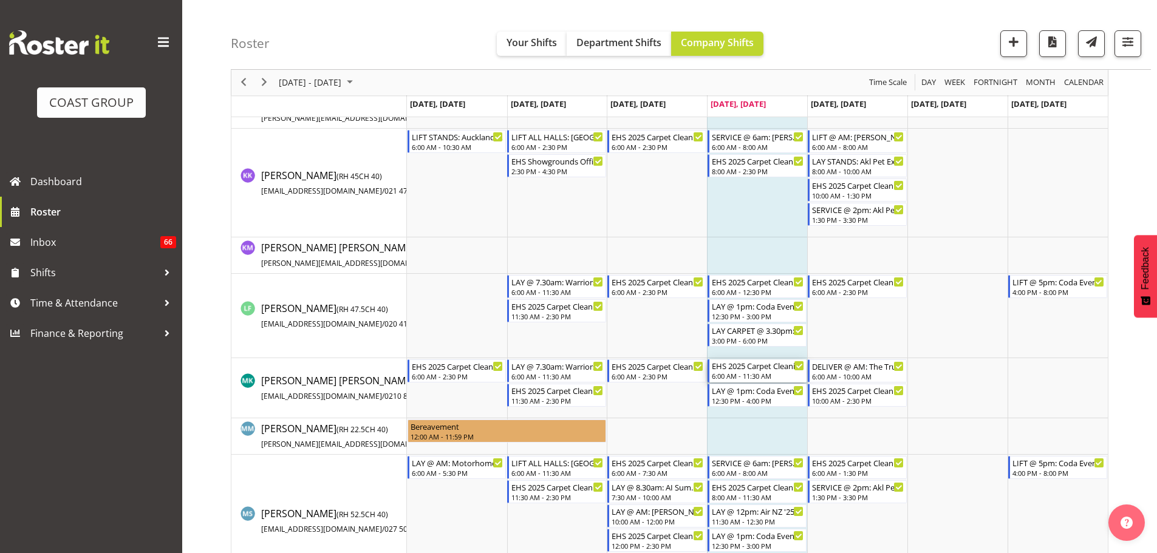
click at [735, 376] on div "6:00 AM - 11:30 AM" at bounding box center [758, 376] width 92 height 10
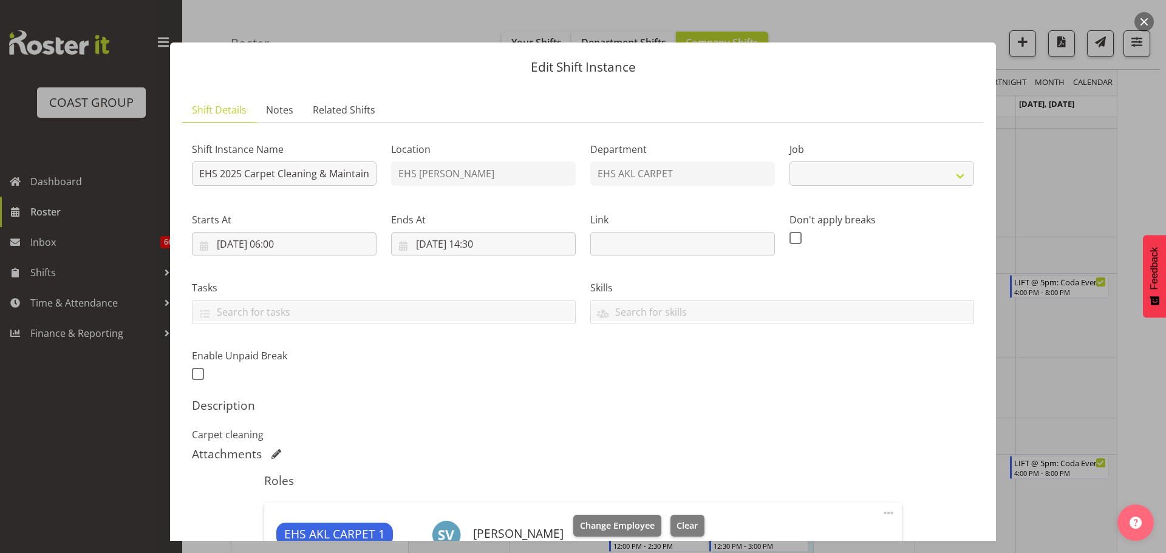
select select "69"
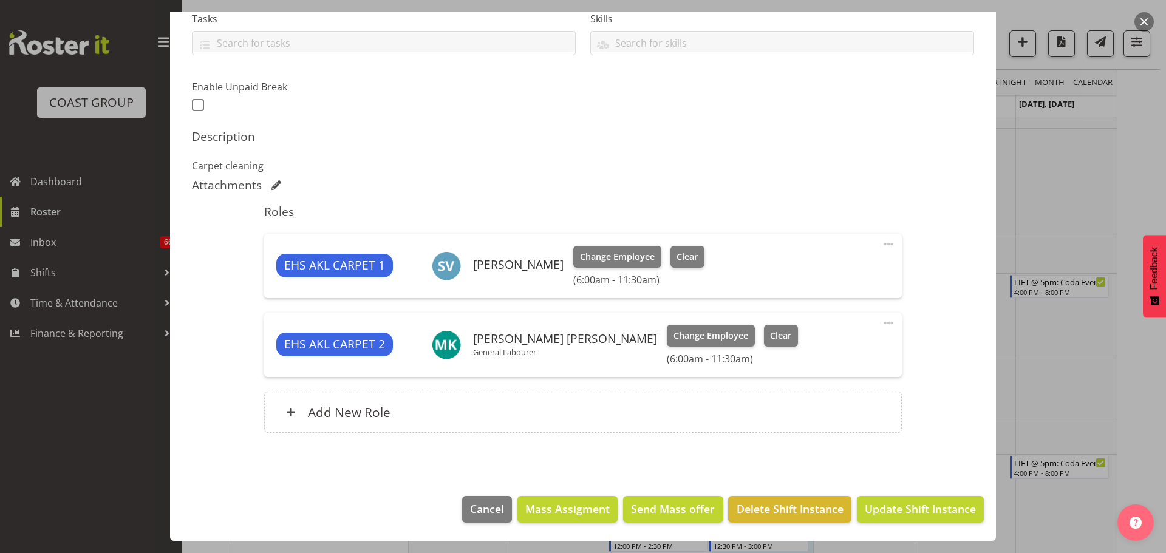
click at [881, 326] on span at bounding box center [888, 323] width 15 height 15
click at [832, 348] on link "Edit" at bounding box center [837, 350] width 117 height 22
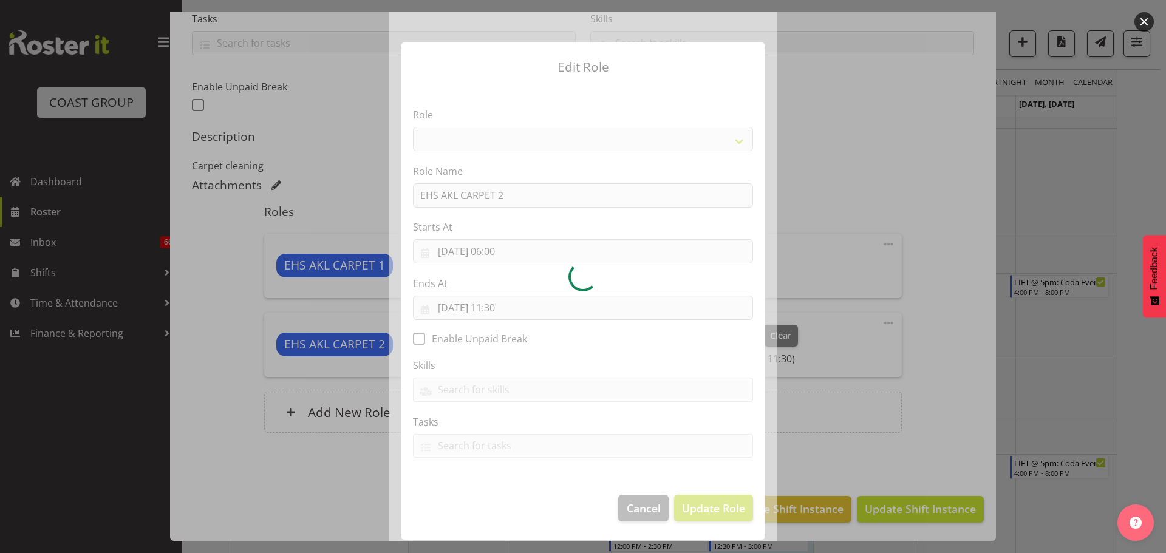
select select "190"
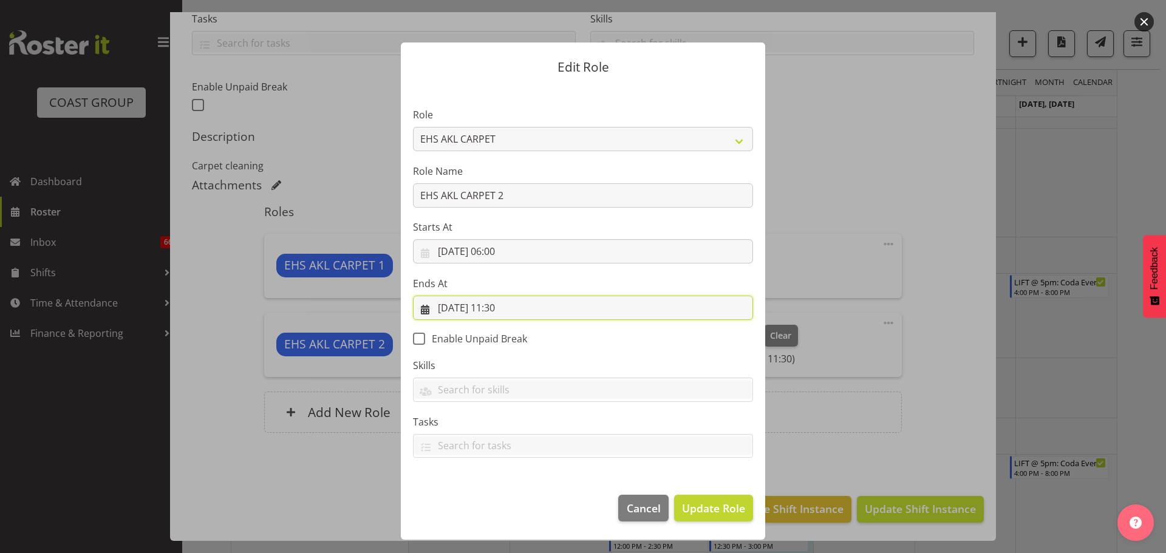
click at [497, 302] on input "[DATE] 11:30" at bounding box center [583, 308] width 340 height 24
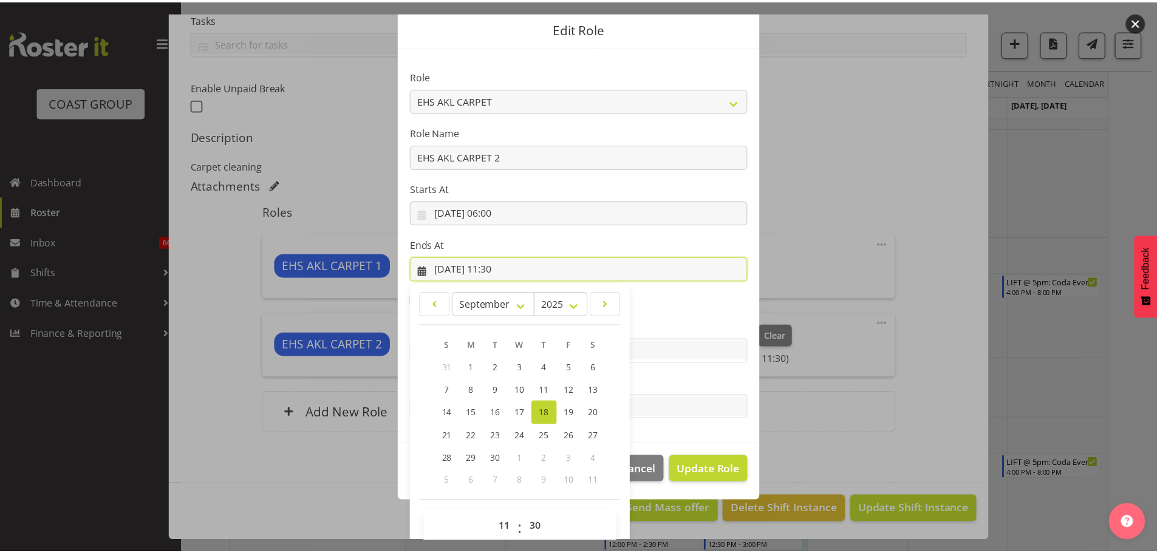
scroll to position [56, 0]
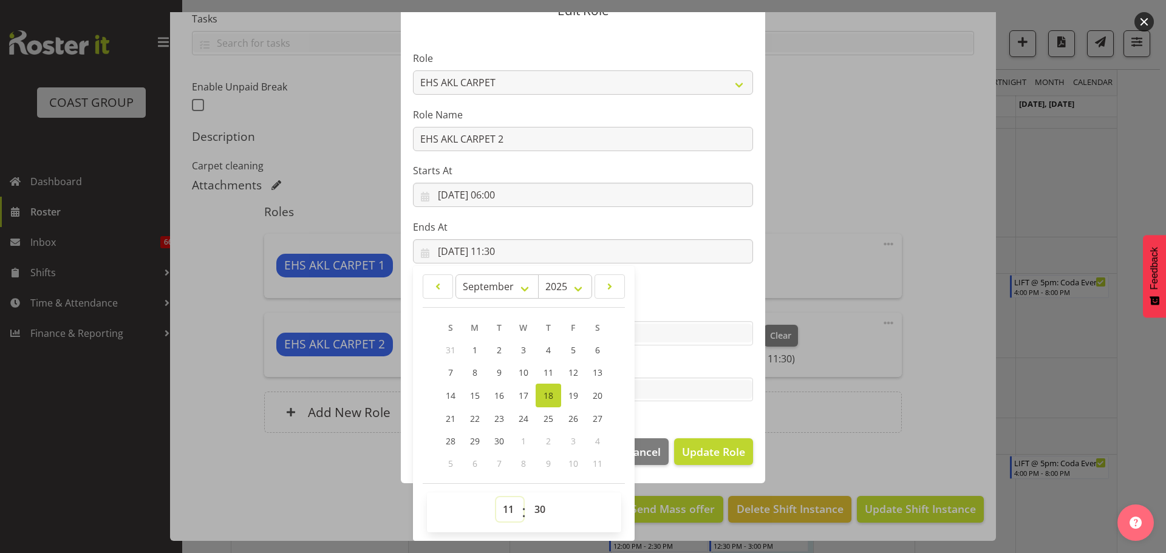
click at [504, 510] on select "00 01 02 03 04 05 06 07 08 09 10 11 12 13 14 15 16 17 18 19 20 21 22 23" at bounding box center [509, 509] width 27 height 24
select select "10"
click at [496, 497] on select "00 01 02 03 04 05 06 07 08 09 10 11 12 13 14 15 16 17 18 19 20 21 22 23" at bounding box center [509, 509] width 27 height 24
type input "[DATE] 10:30"
click at [713, 449] on span "Update Role" at bounding box center [713, 452] width 63 height 16
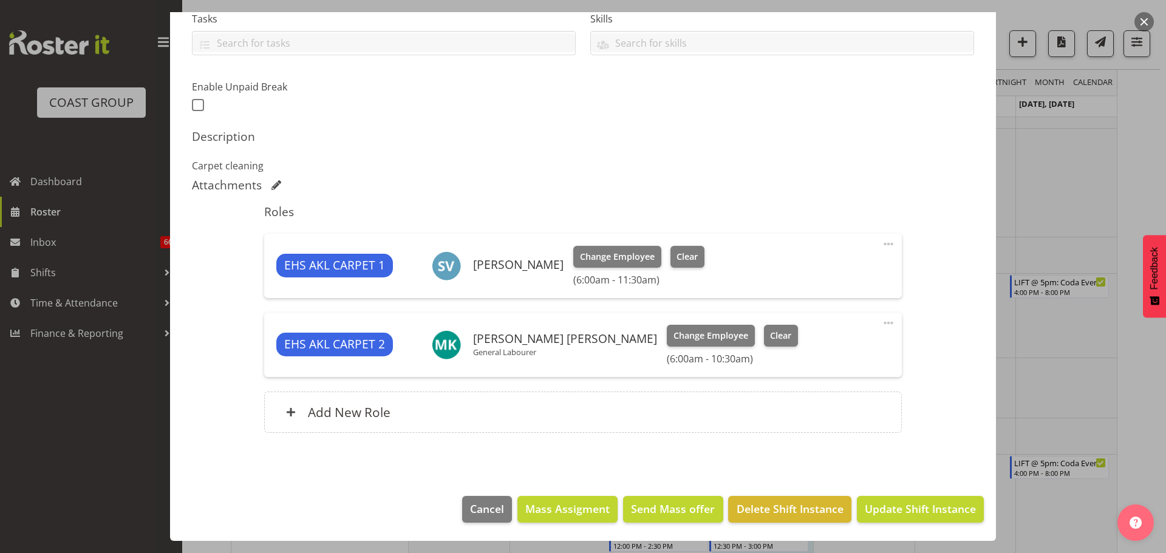
select select
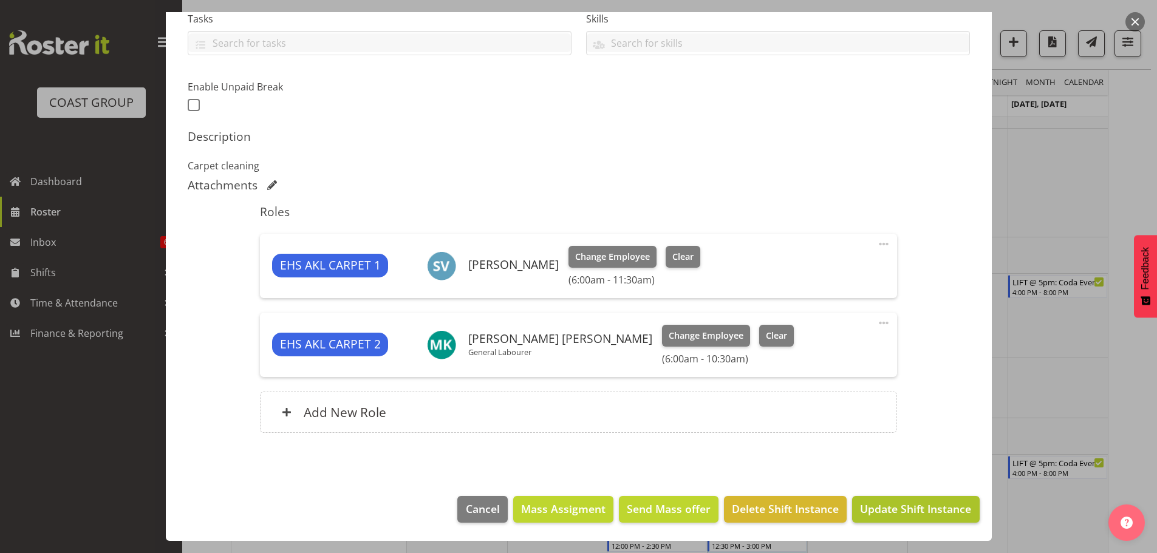
scroll to position [55, 0]
click at [936, 508] on span "Update Shift Instance" at bounding box center [915, 509] width 111 height 16
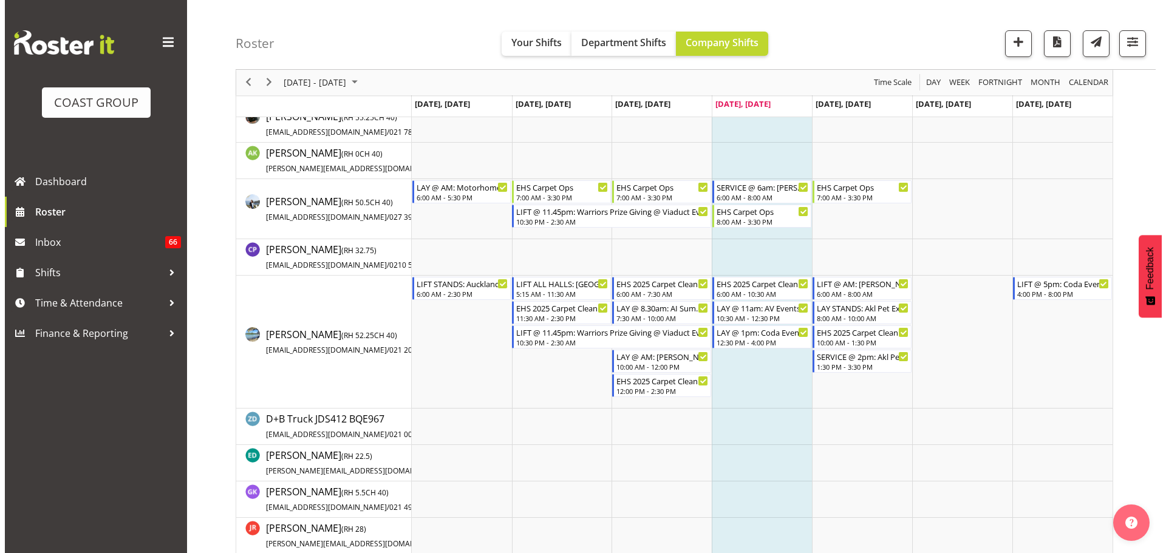
scroll to position [0, 0]
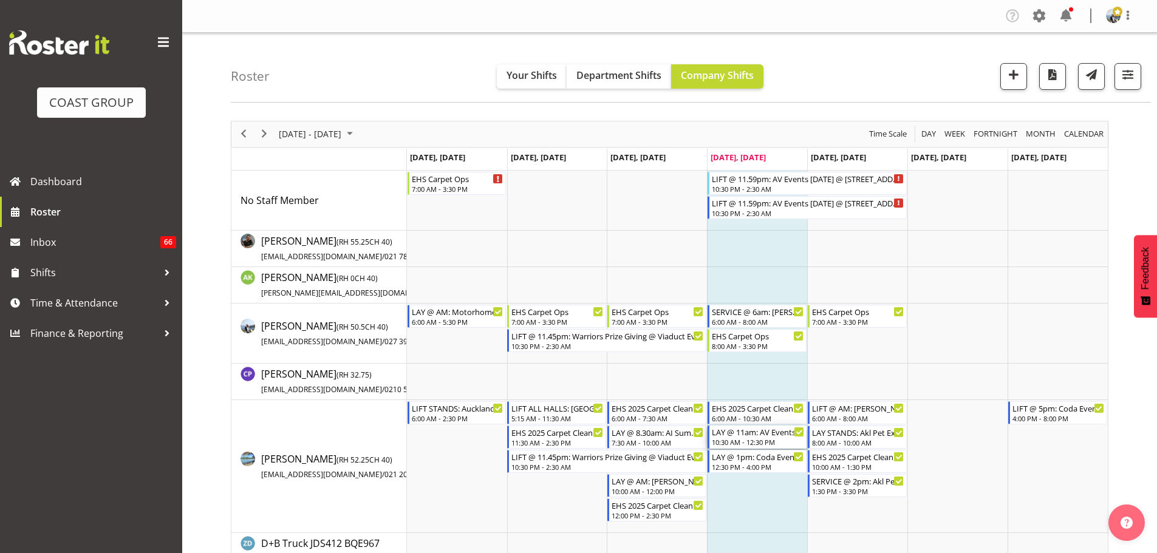
click at [752, 444] on div "10:30 AM - 12:30 PM" at bounding box center [758, 442] width 92 height 10
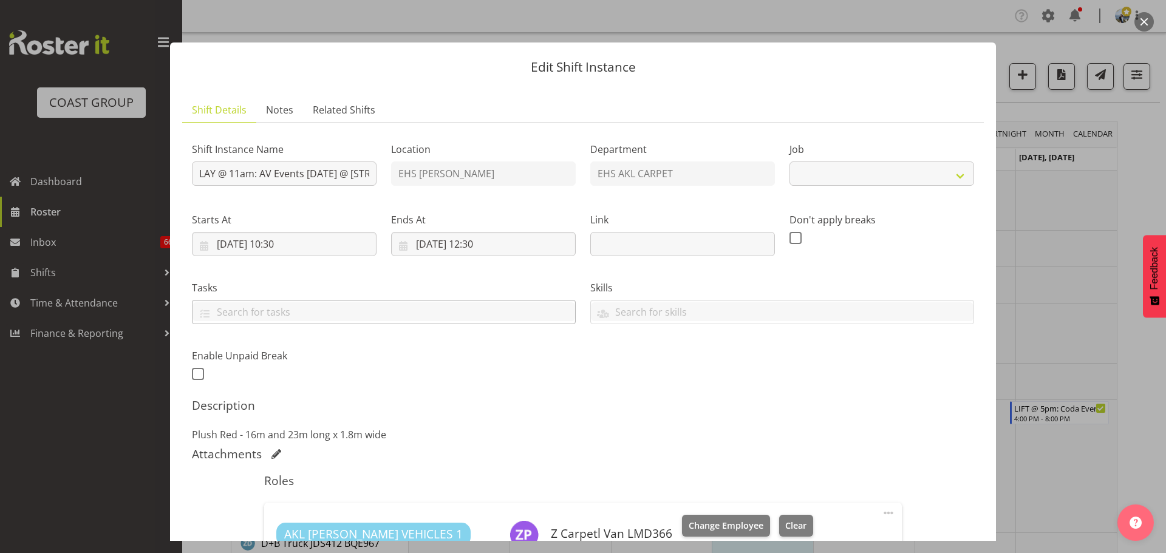
select select "8575"
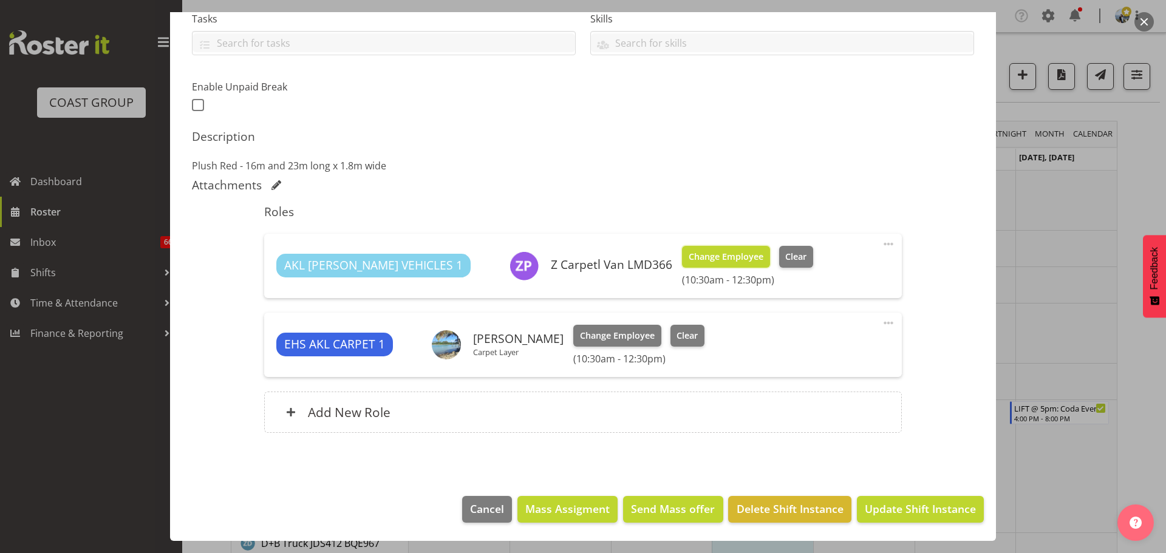
click at [696, 251] on span "Change Employee" at bounding box center [726, 256] width 75 height 13
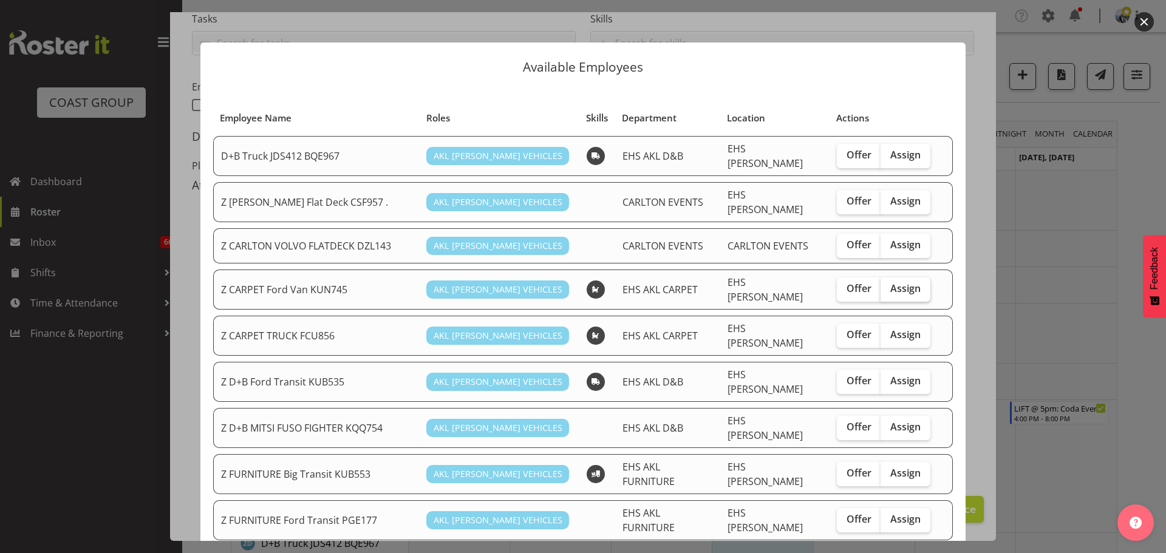
click at [908, 278] on label "Assign" at bounding box center [905, 289] width 50 height 24
click at [888, 285] on input "Assign" at bounding box center [884, 289] width 8 height 8
checkbox input "true"
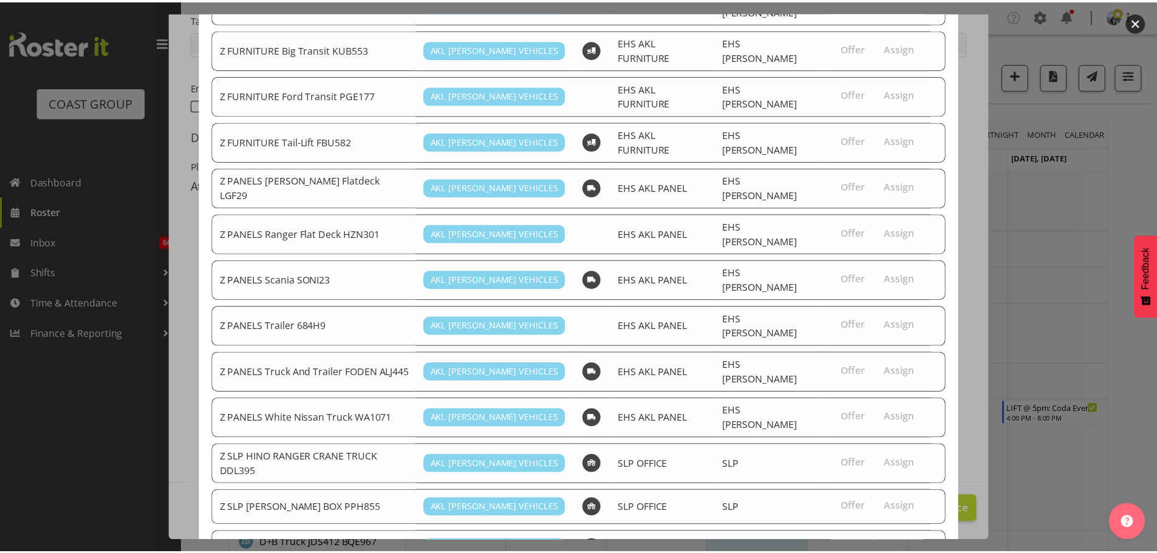
scroll to position [573, 0]
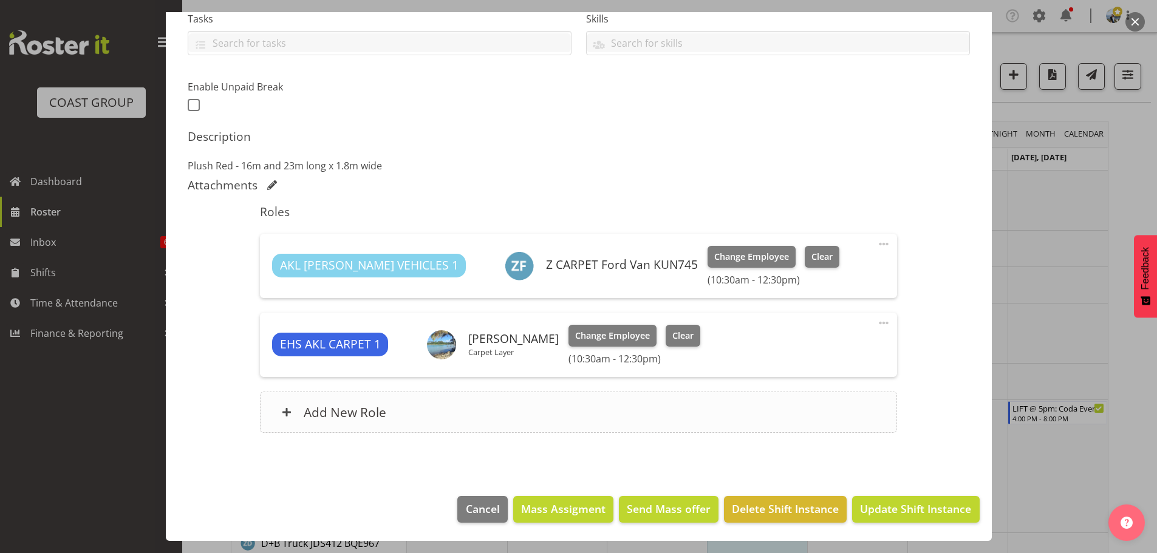
click at [469, 412] on div "Add New Role" at bounding box center [578, 412] width 637 height 41
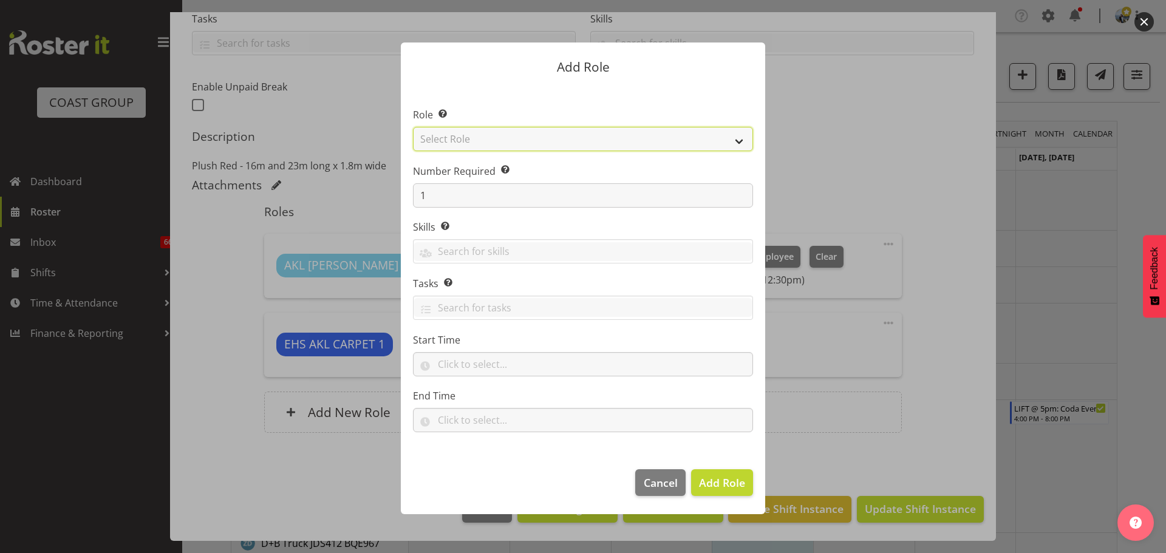
click at [472, 146] on select "Select Role ACCOUNT MANAGER ACCOUNT MANAGER DW ACCOUNTS [PERSON_NAME] VEHICLES …" at bounding box center [583, 139] width 340 height 24
select select "190"
click at [413, 127] on select "Select Role ACCOUNT MANAGER ACCOUNT MANAGER DW ACCOUNTS [PERSON_NAME] VEHICLES …" at bounding box center [583, 139] width 340 height 24
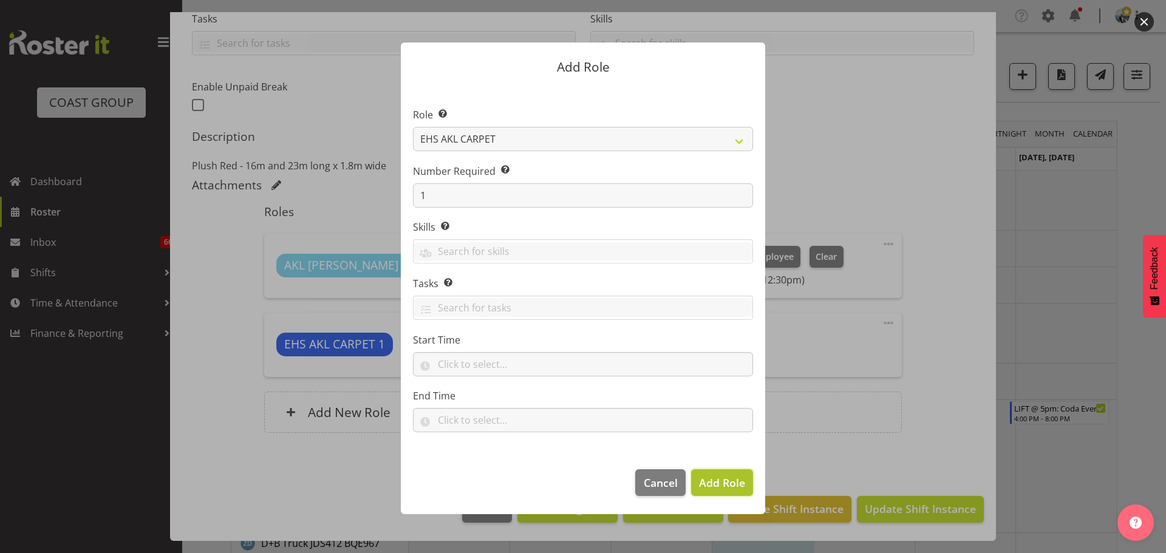
click at [737, 484] on span "Add Role" at bounding box center [722, 482] width 46 height 15
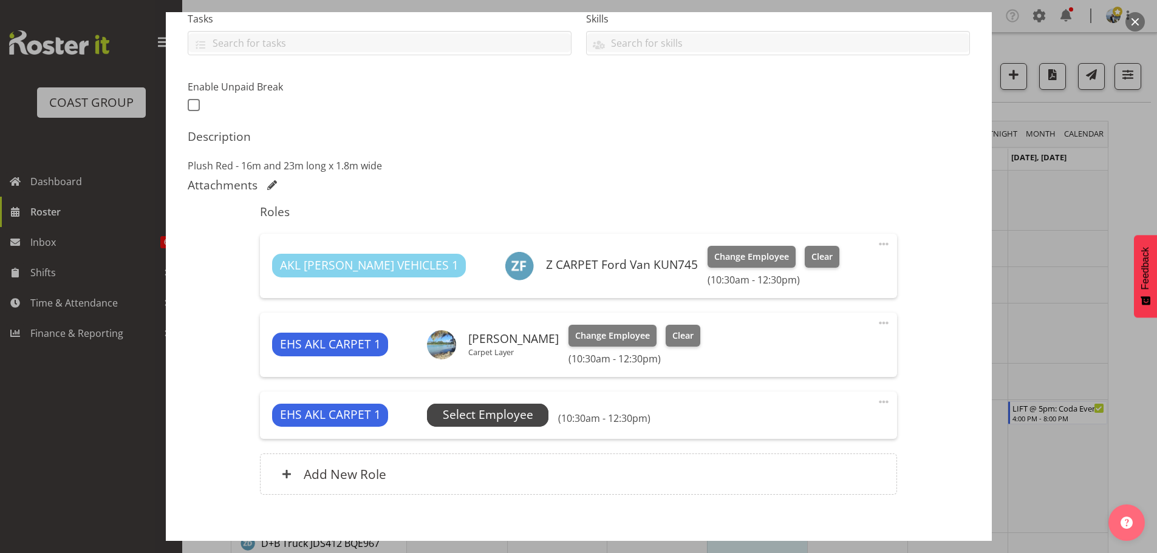
click at [491, 418] on span "Select Employee" at bounding box center [488, 415] width 90 height 18
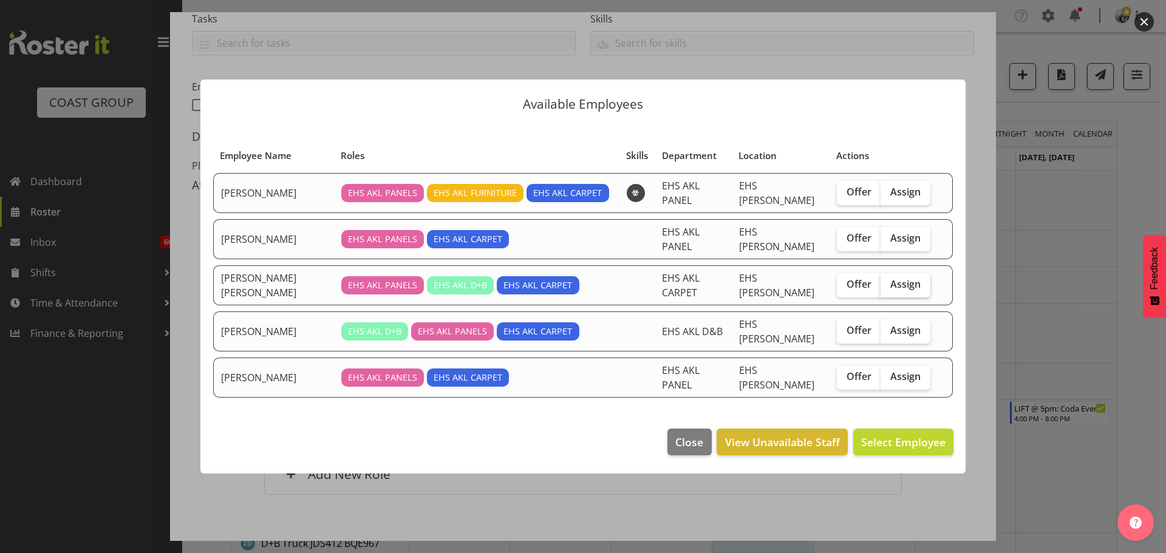
click at [909, 287] on span "Assign" at bounding box center [905, 284] width 30 height 12
click at [888, 287] on input "Assign" at bounding box center [884, 285] width 8 height 8
checkbox input "true"
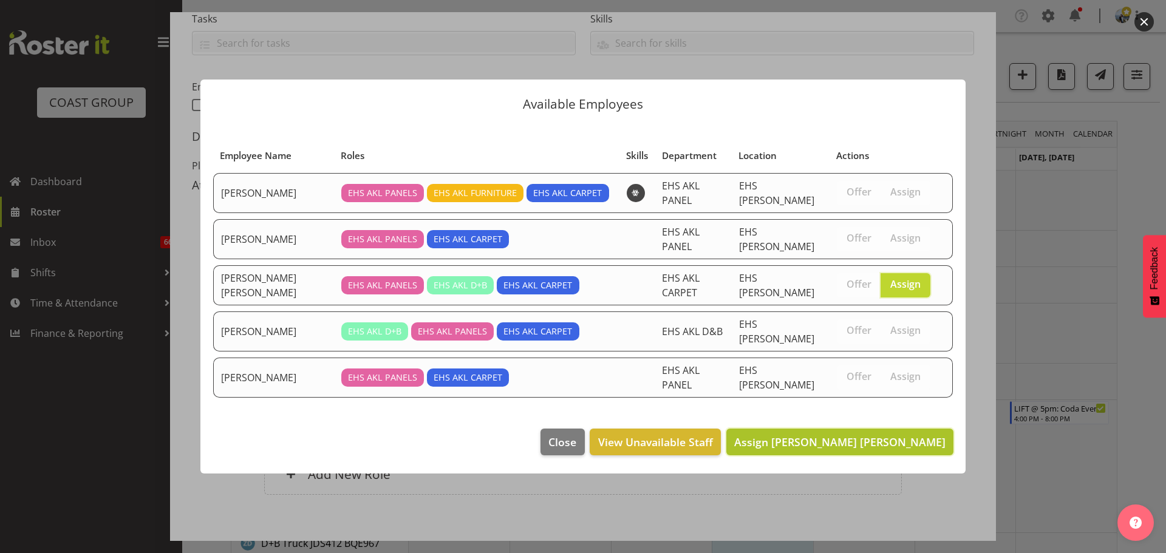
click at [898, 435] on span "Assign [PERSON_NAME] [PERSON_NAME]" at bounding box center [839, 442] width 211 height 15
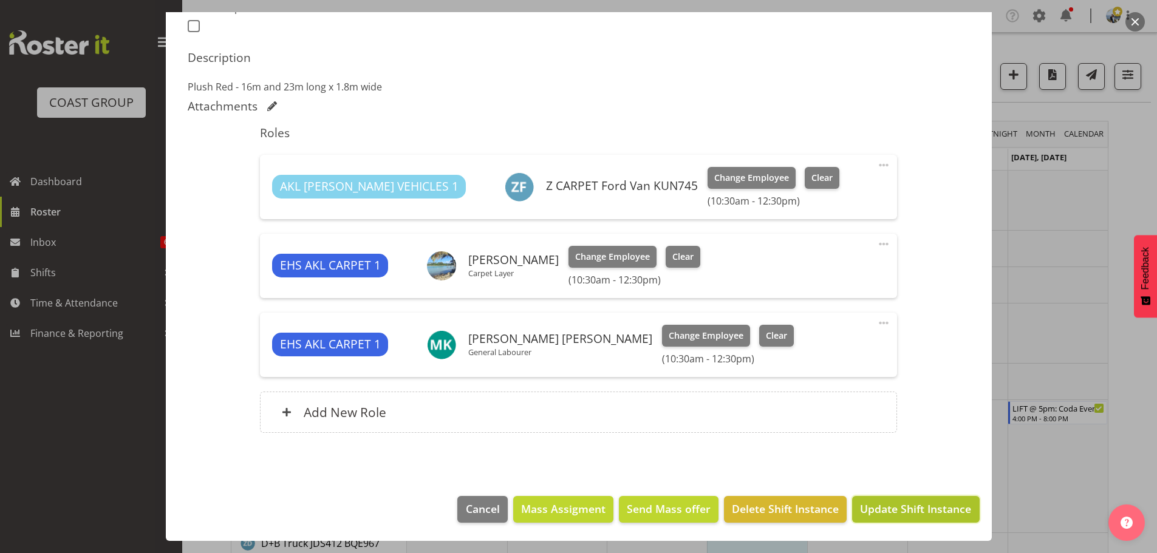
click at [921, 517] on span "Update Shift Instance" at bounding box center [915, 509] width 111 height 16
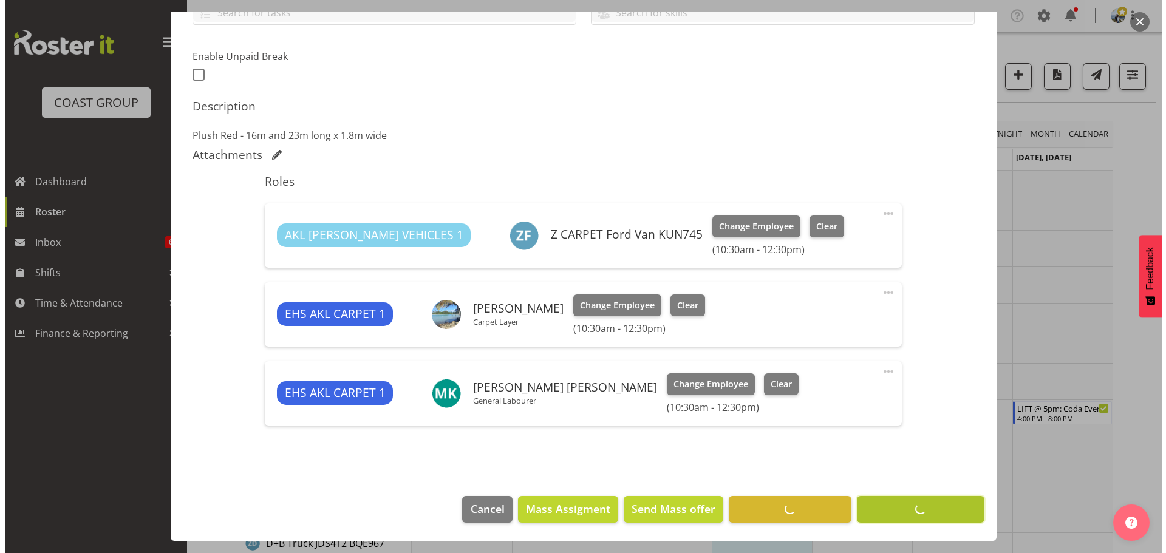
scroll to position [299, 0]
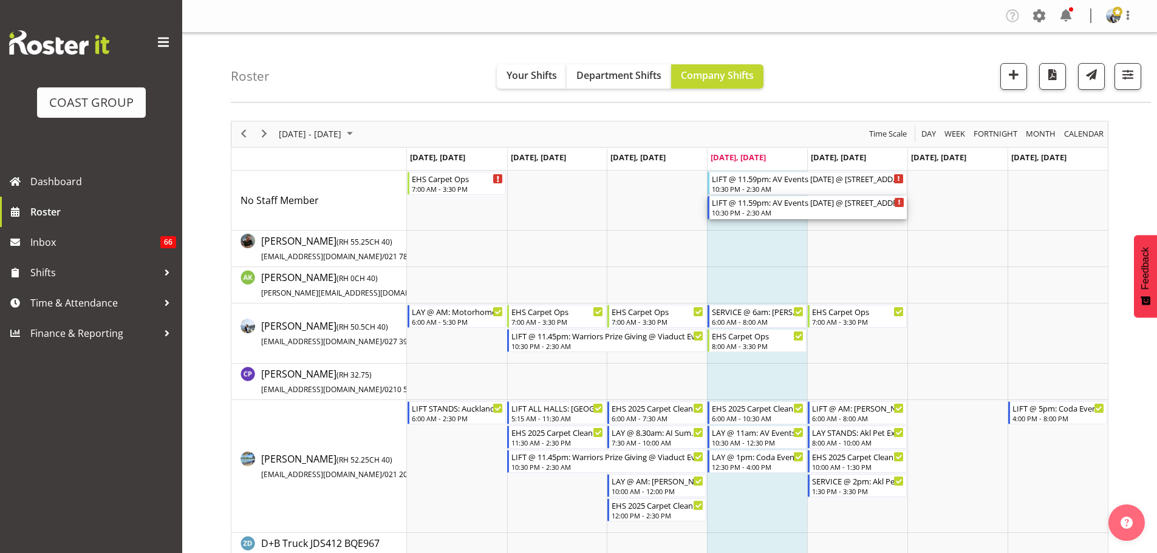
click at [739, 209] on div "10:30 PM - 2:30 AM" at bounding box center [808, 213] width 192 height 10
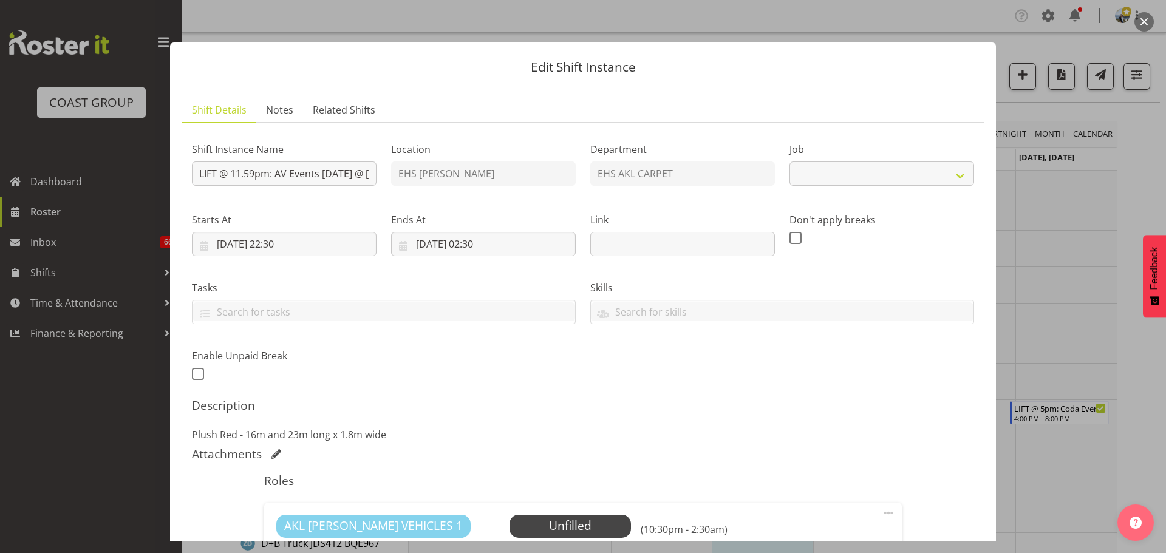
select select "8575"
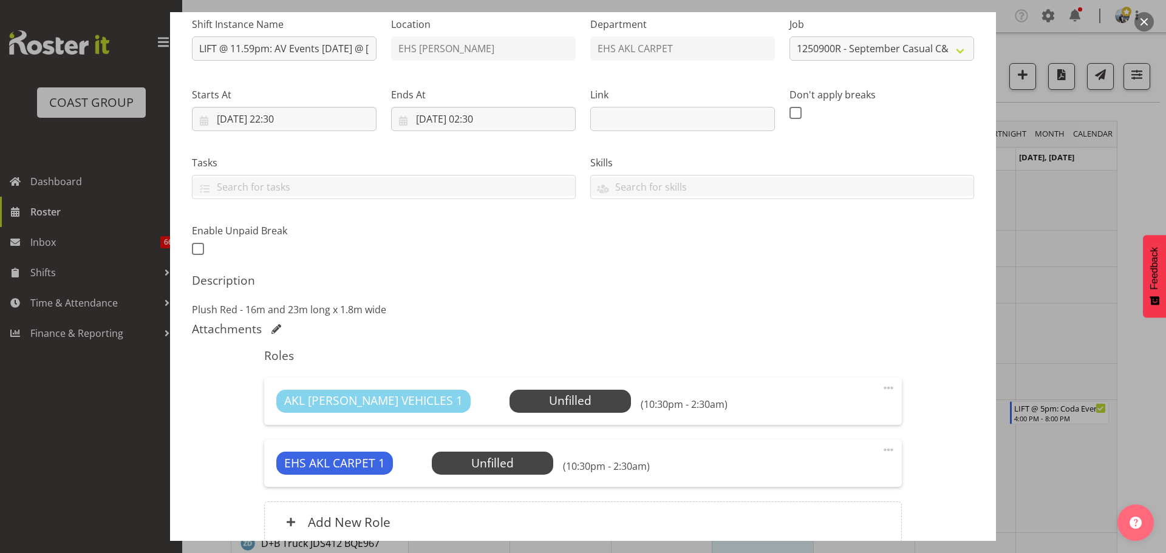
scroll to position [235, 0]
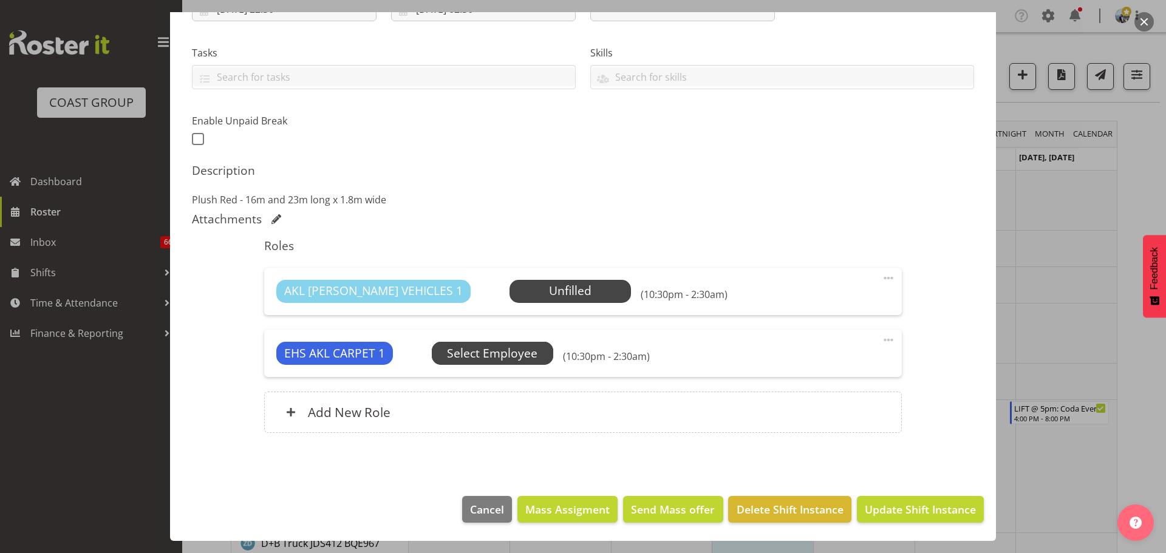
click at [523, 352] on span "Select Employee" at bounding box center [492, 354] width 90 height 18
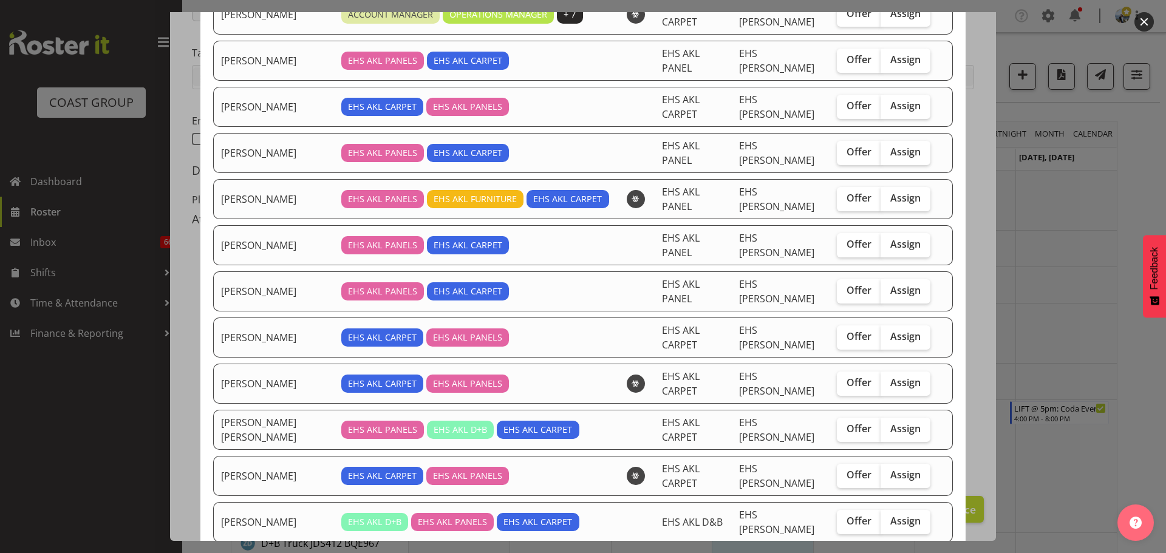
scroll to position [243, 0]
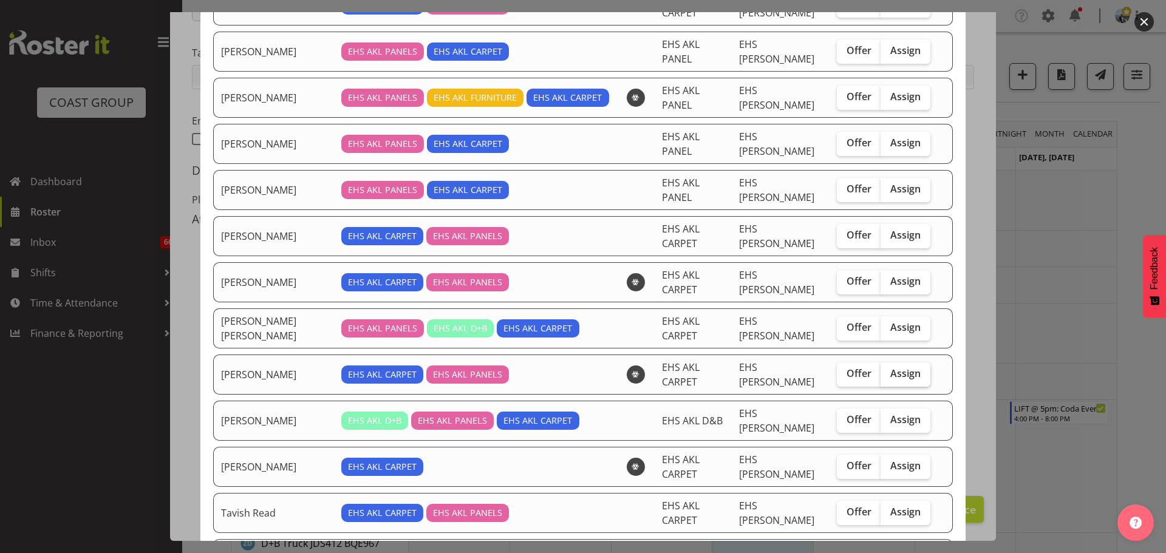
click at [900, 367] on span "Assign" at bounding box center [905, 373] width 30 height 12
click at [888, 370] on input "Assign" at bounding box center [884, 374] width 8 height 8
checkbox input "true"
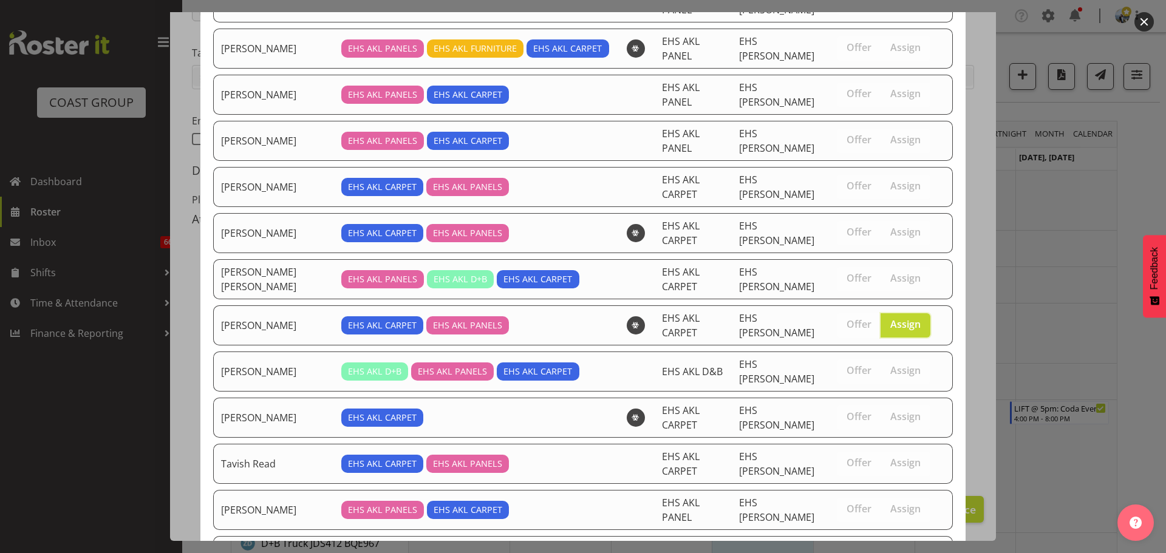
scroll to position [325, 0]
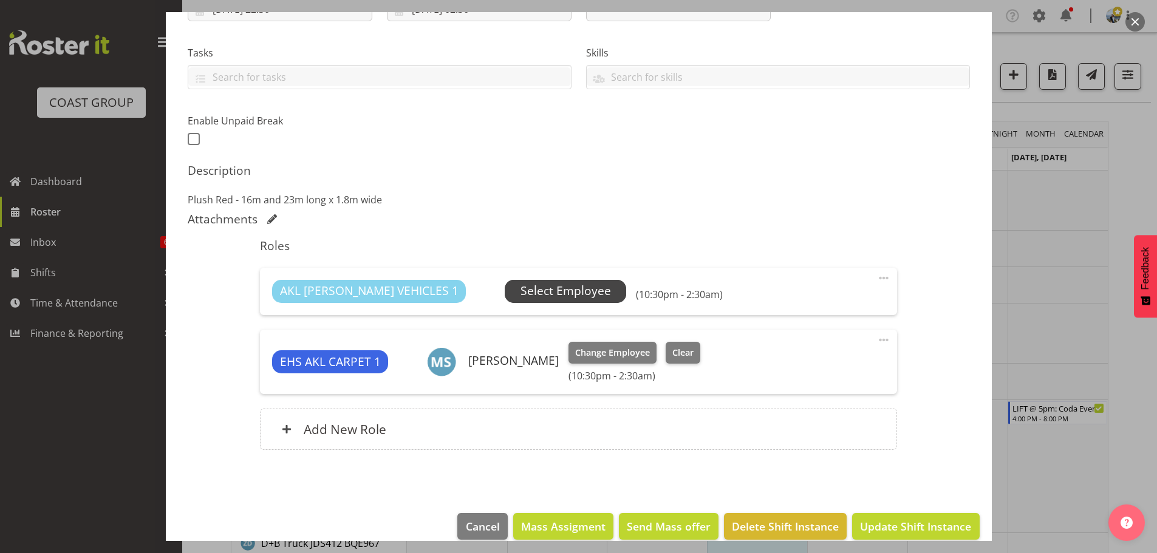
click at [520, 290] on span "Select Employee" at bounding box center [565, 291] width 90 height 18
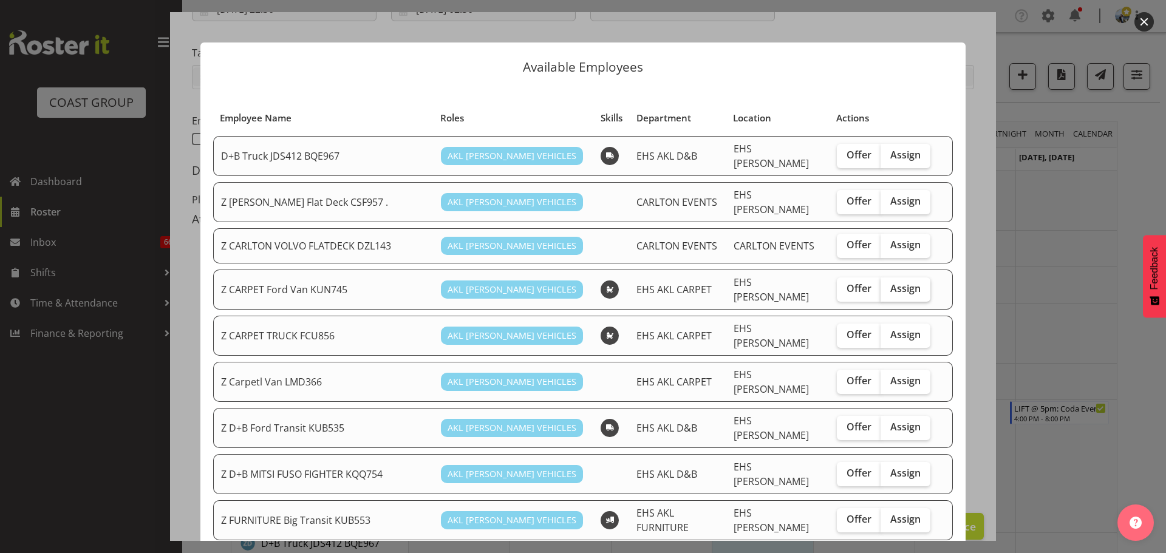
click at [917, 277] on label "Assign" at bounding box center [905, 289] width 50 height 24
click at [888, 285] on input "Assign" at bounding box center [884, 289] width 8 height 8
checkbox input "true"
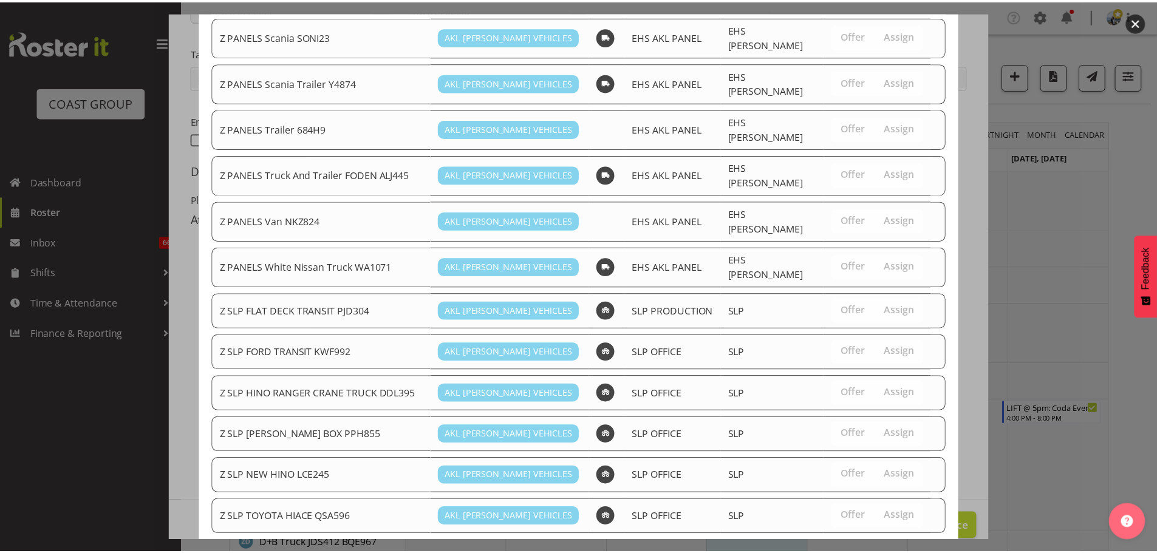
scroll to position [1010, 0]
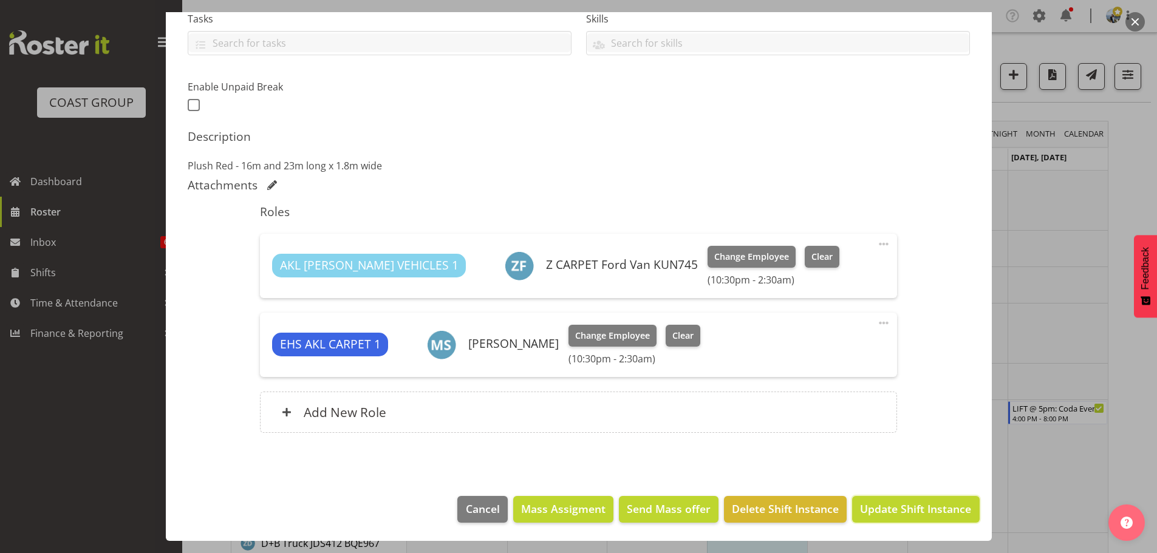
click at [914, 511] on span "Update Shift Instance" at bounding box center [915, 509] width 111 height 16
